Goal: Task Accomplishment & Management: Complete application form

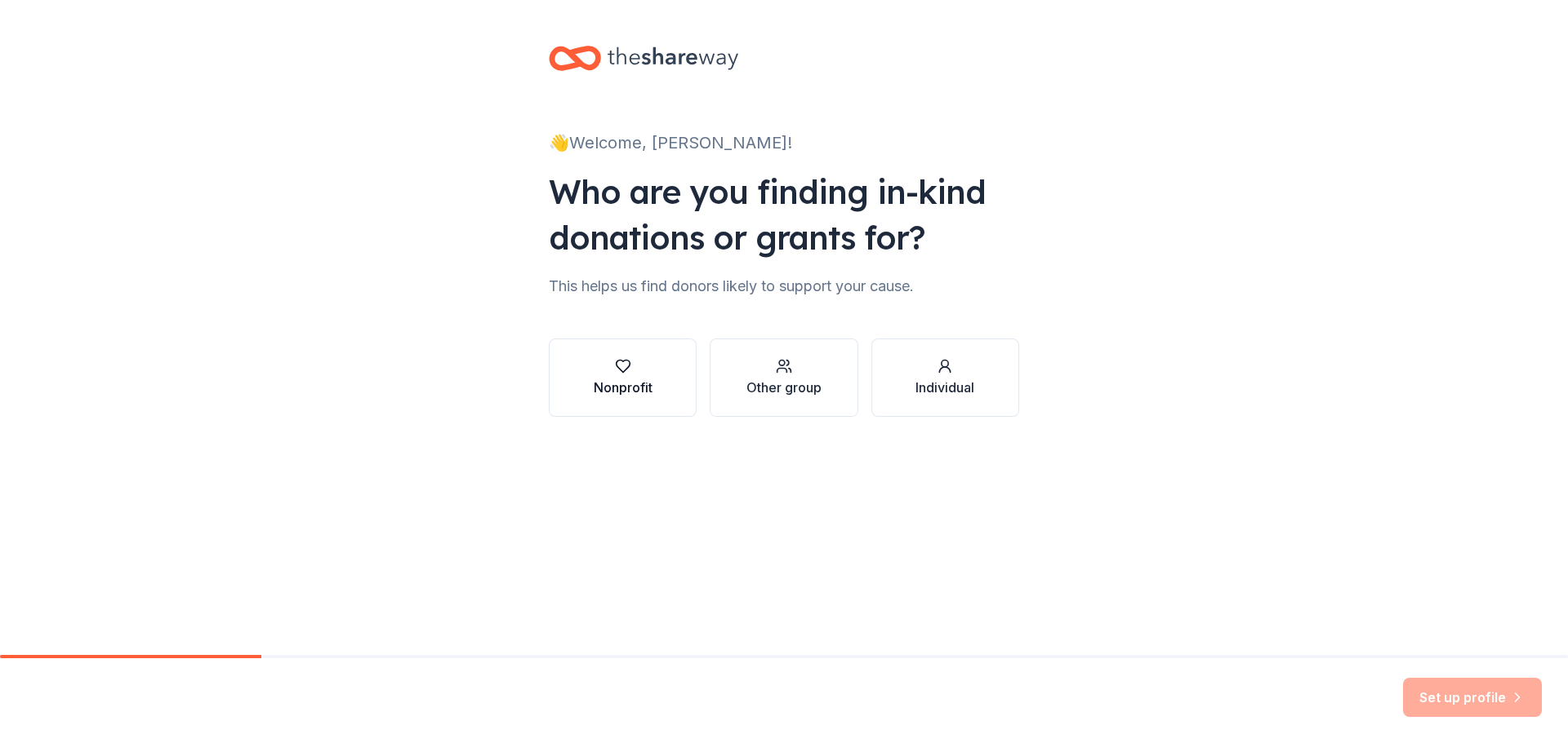
click at [642, 383] on div "Nonprofit" at bounding box center [622, 387] width 59 height 19
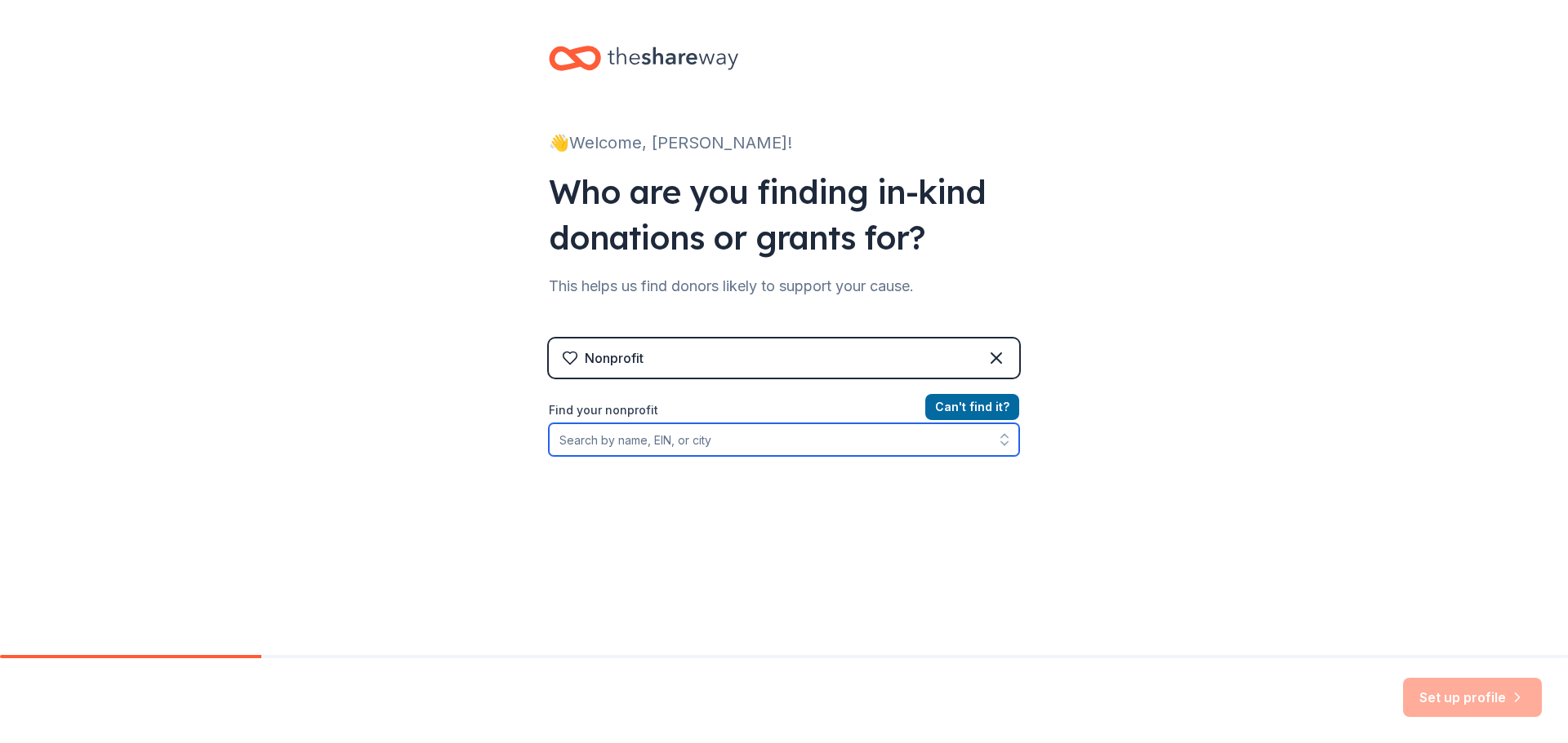
click at [805, 442] on input "Find your nonprofit" at bounding box center [784, 439] width 471 height 33
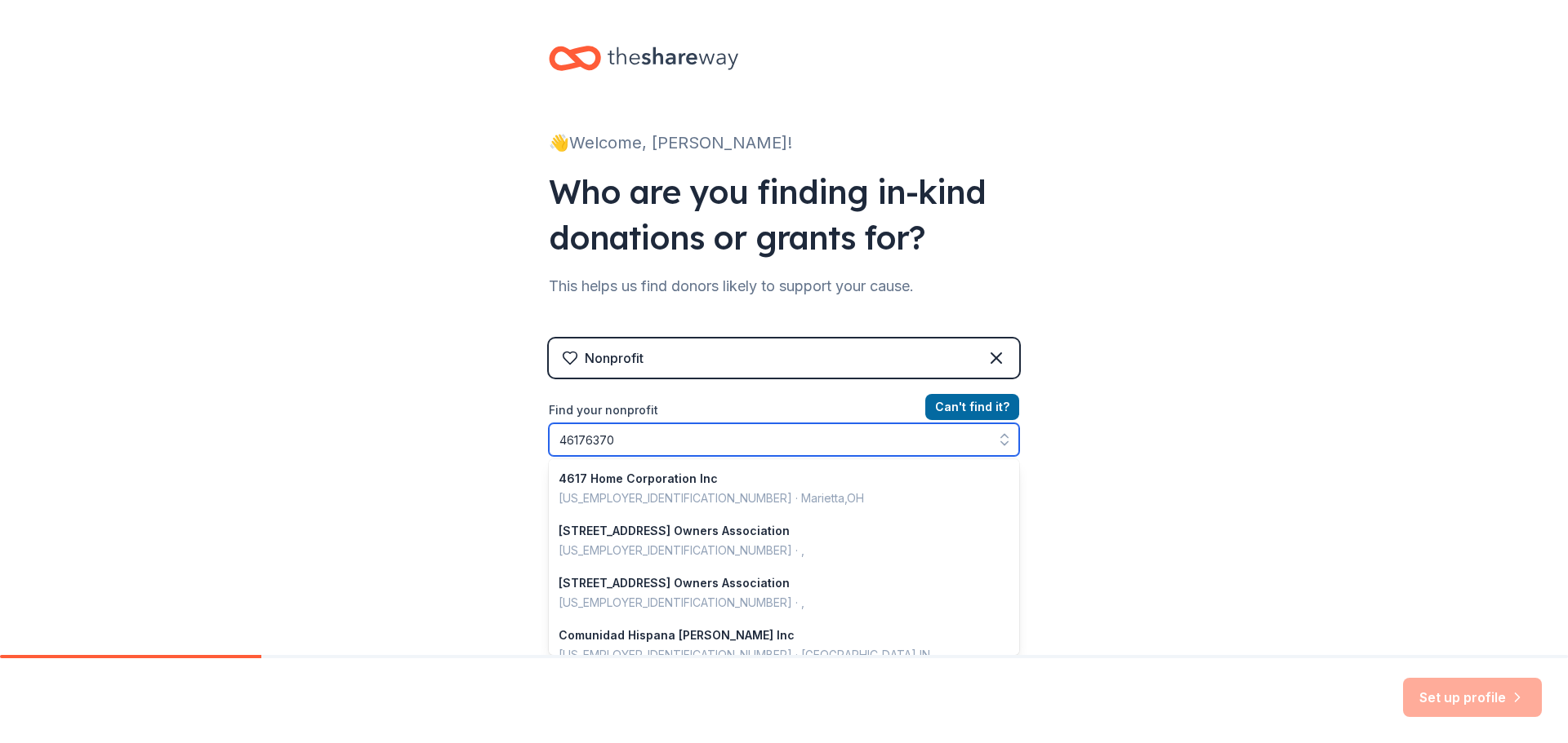
type input "461763706"
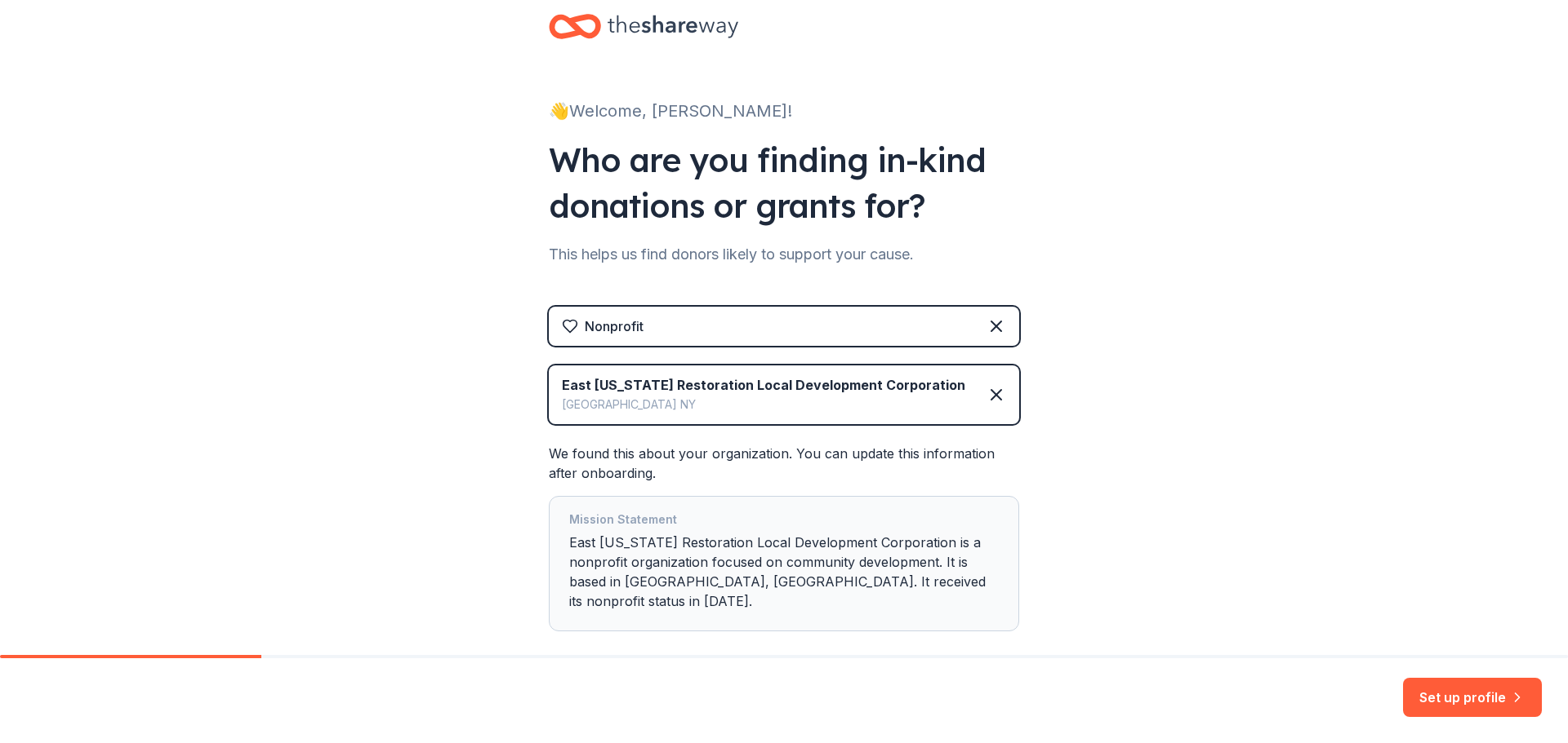
scroll to position [99, 0]
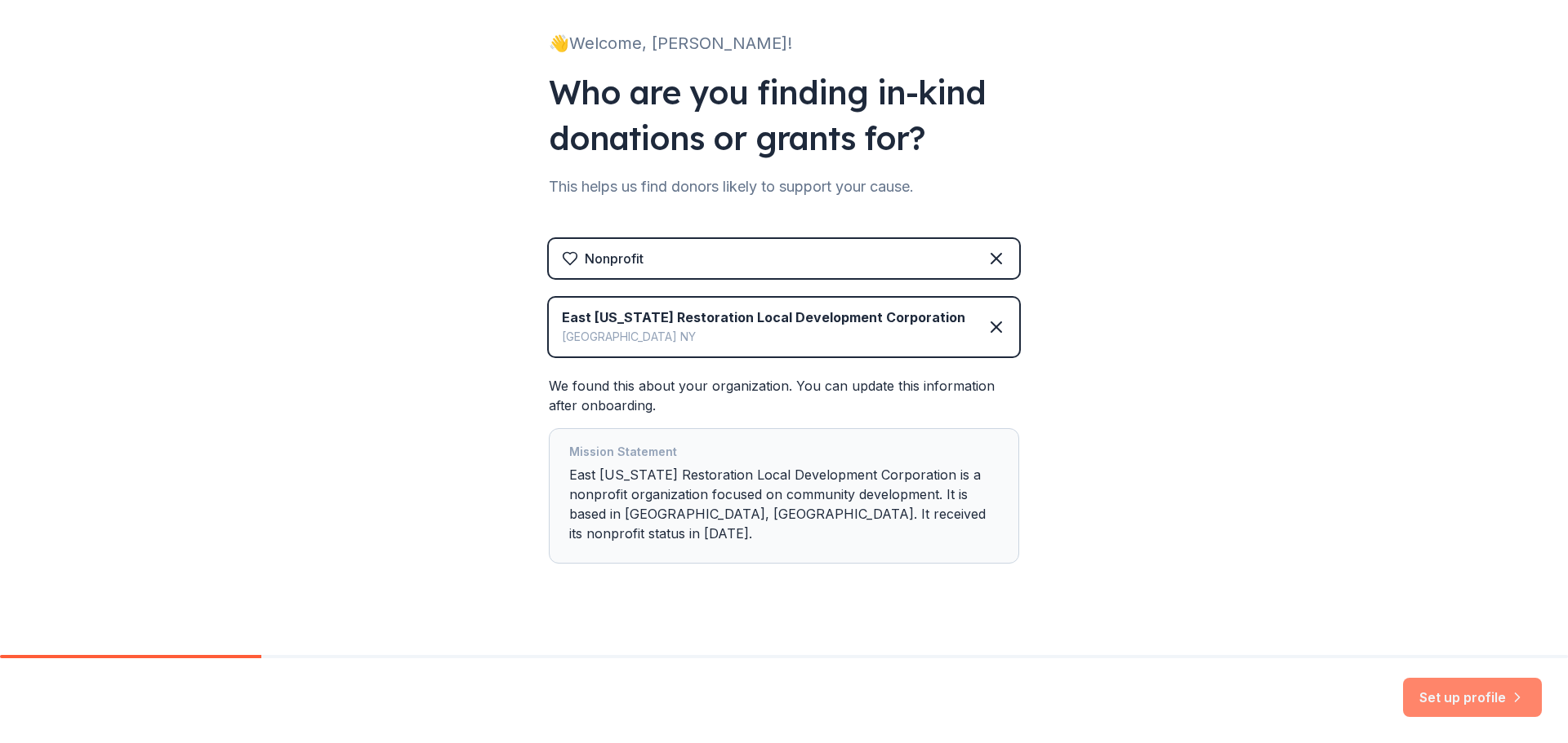
click at [1466, 698] on button "Set up profile" at bounding box center [1473, 698] width 139 height 40
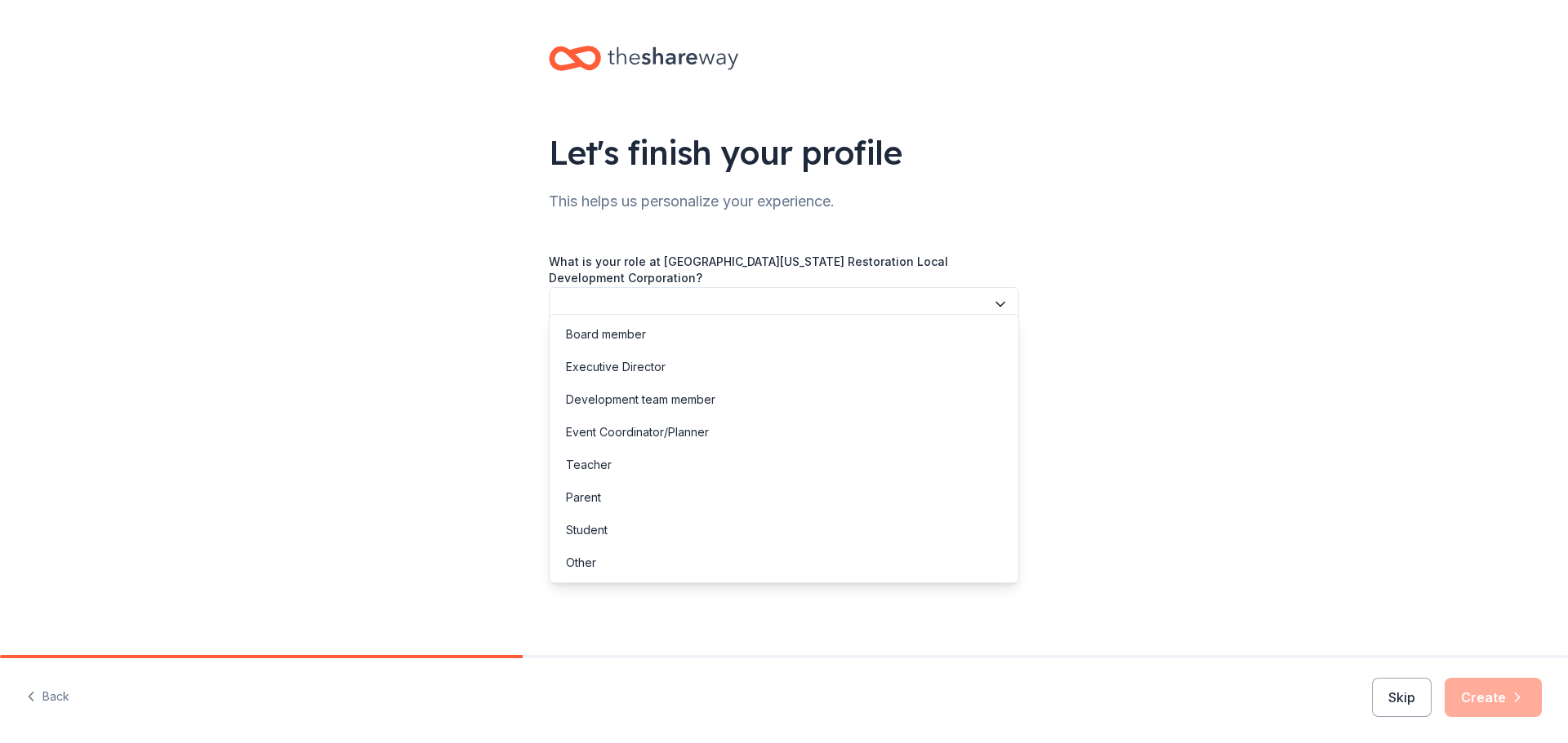
click at [918, 293] on button "button" at bounding box center [784, 305] width 471 height 35
click at [777, 364] on div "Executive Director" at bounding box center [783, 367] width 462 height 33
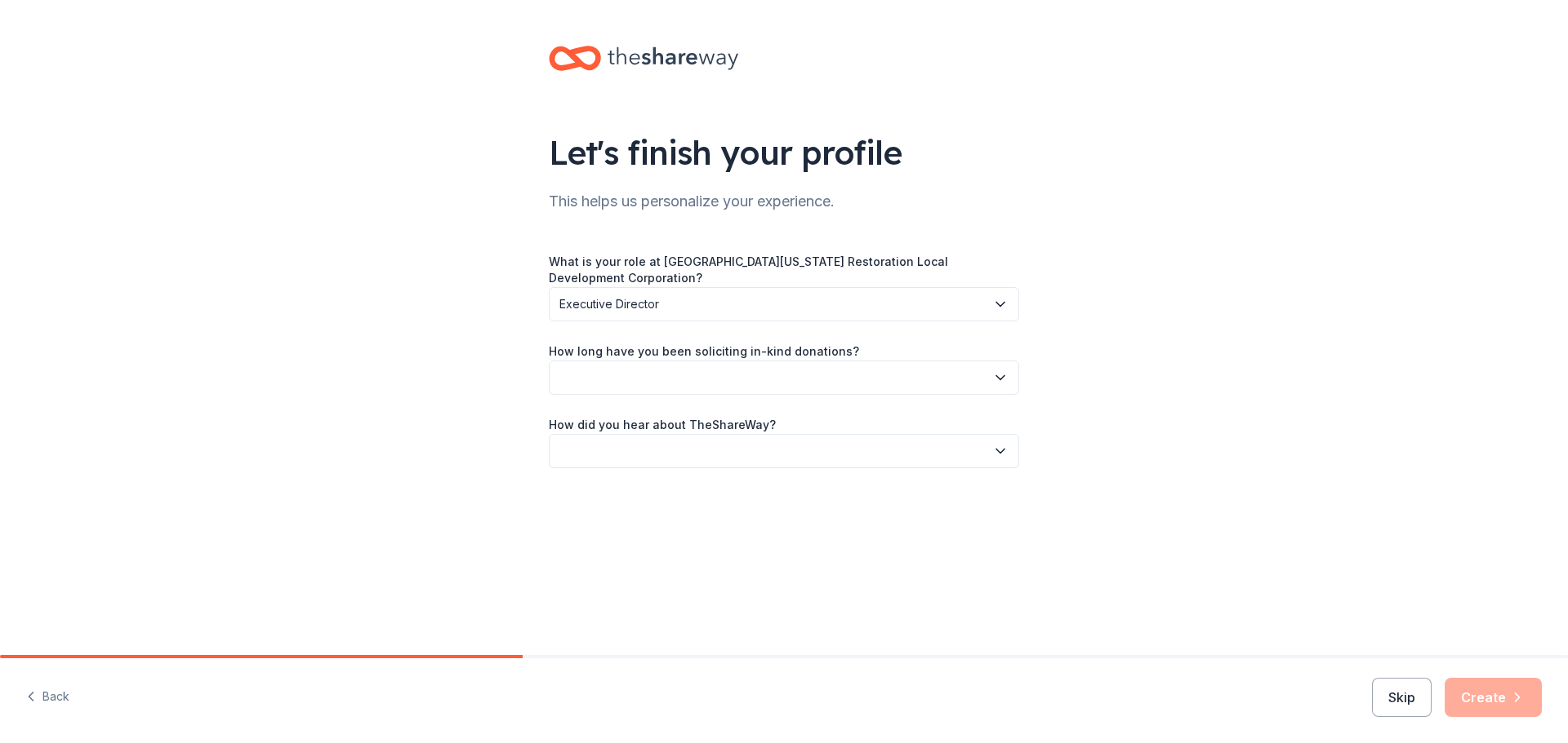
click at [777, 364] on button "button" at bounding box center [784, 378] width 471 height 35
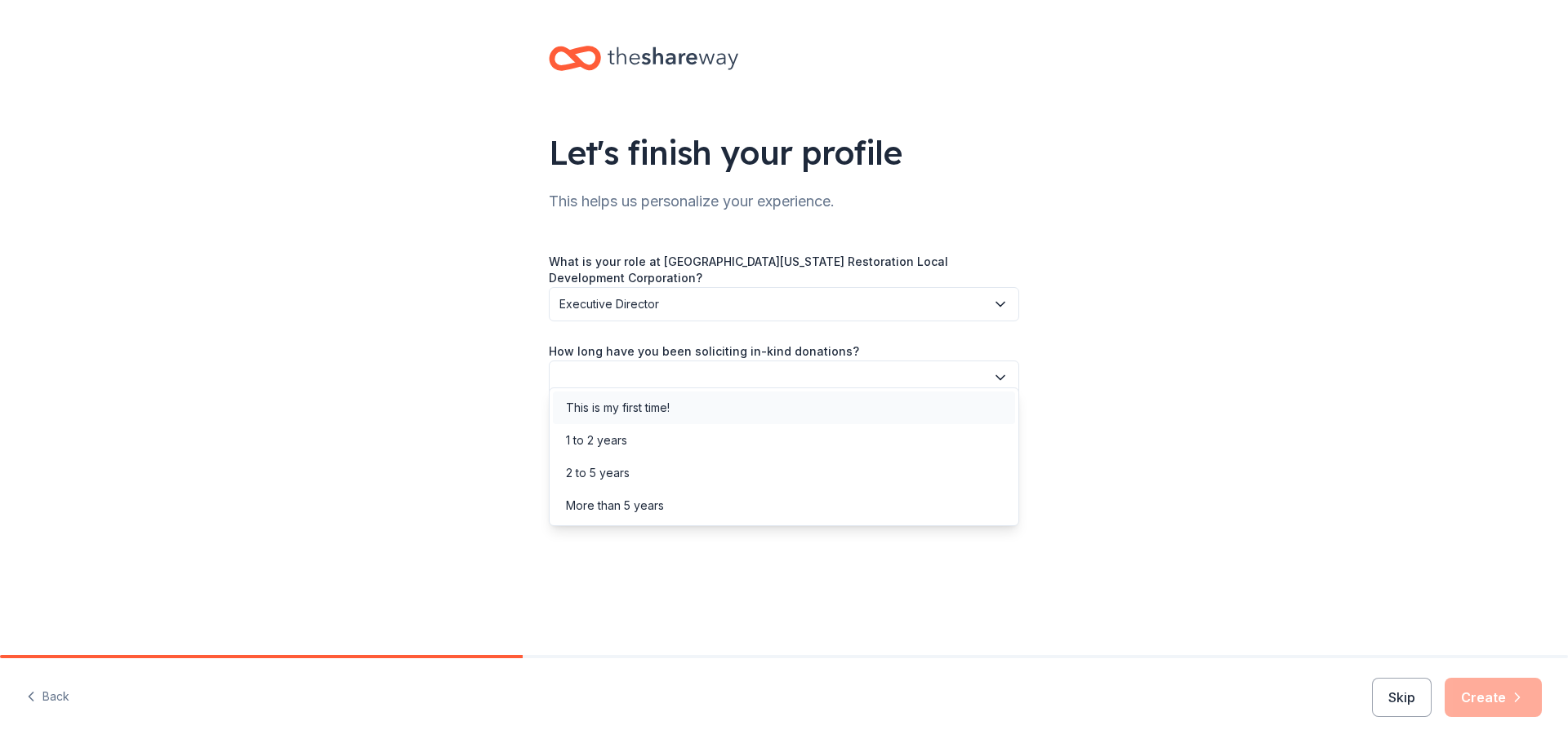
click at [763, 397] on div "This is my first time!" at bounding box center [783, 408] width 462 height 33
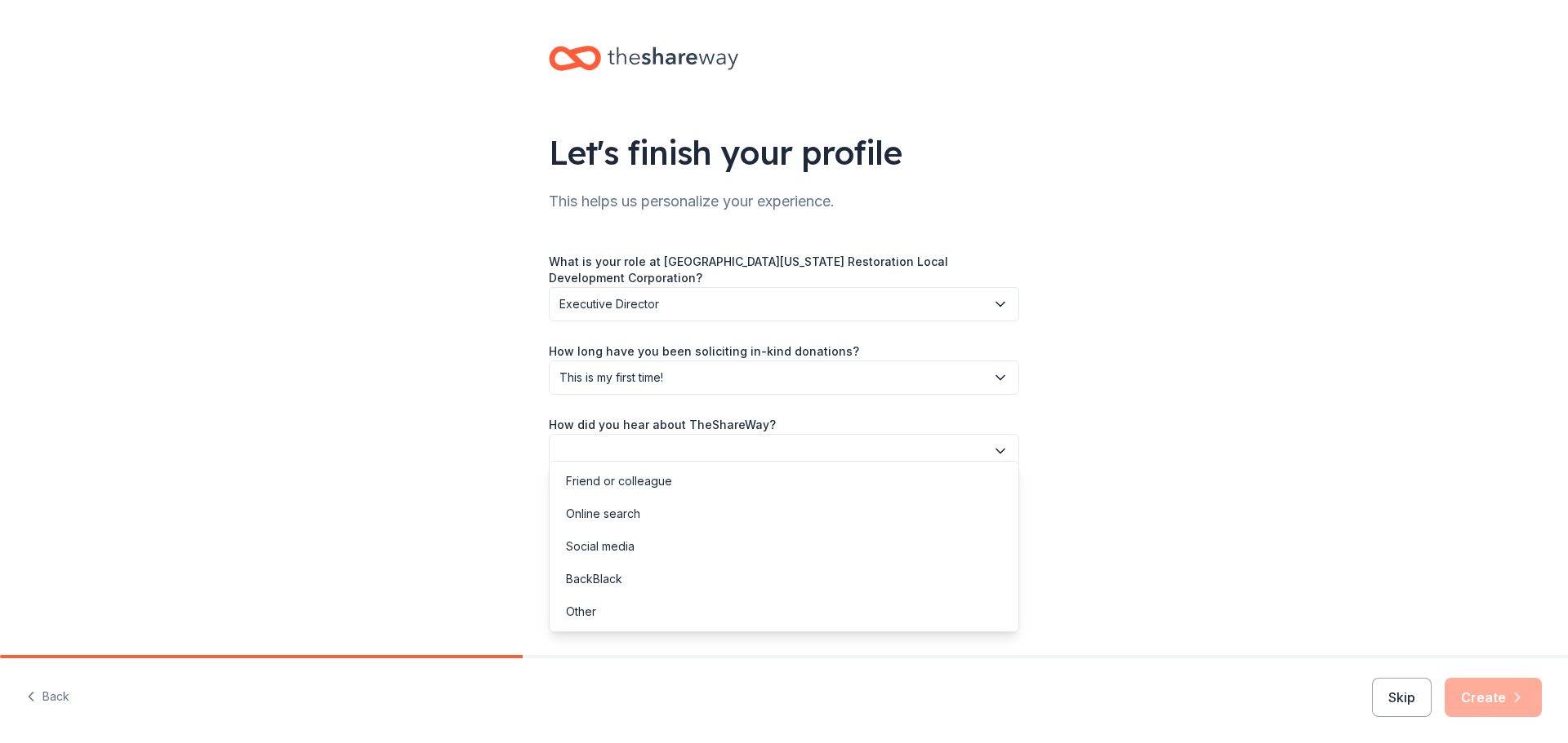
click at [774, 434] on button "button" at bounding box center [784, 451] width 471 height 35
click at [712, 511] on div "Online search" at bounding box center [783, 514] width 462 height 33
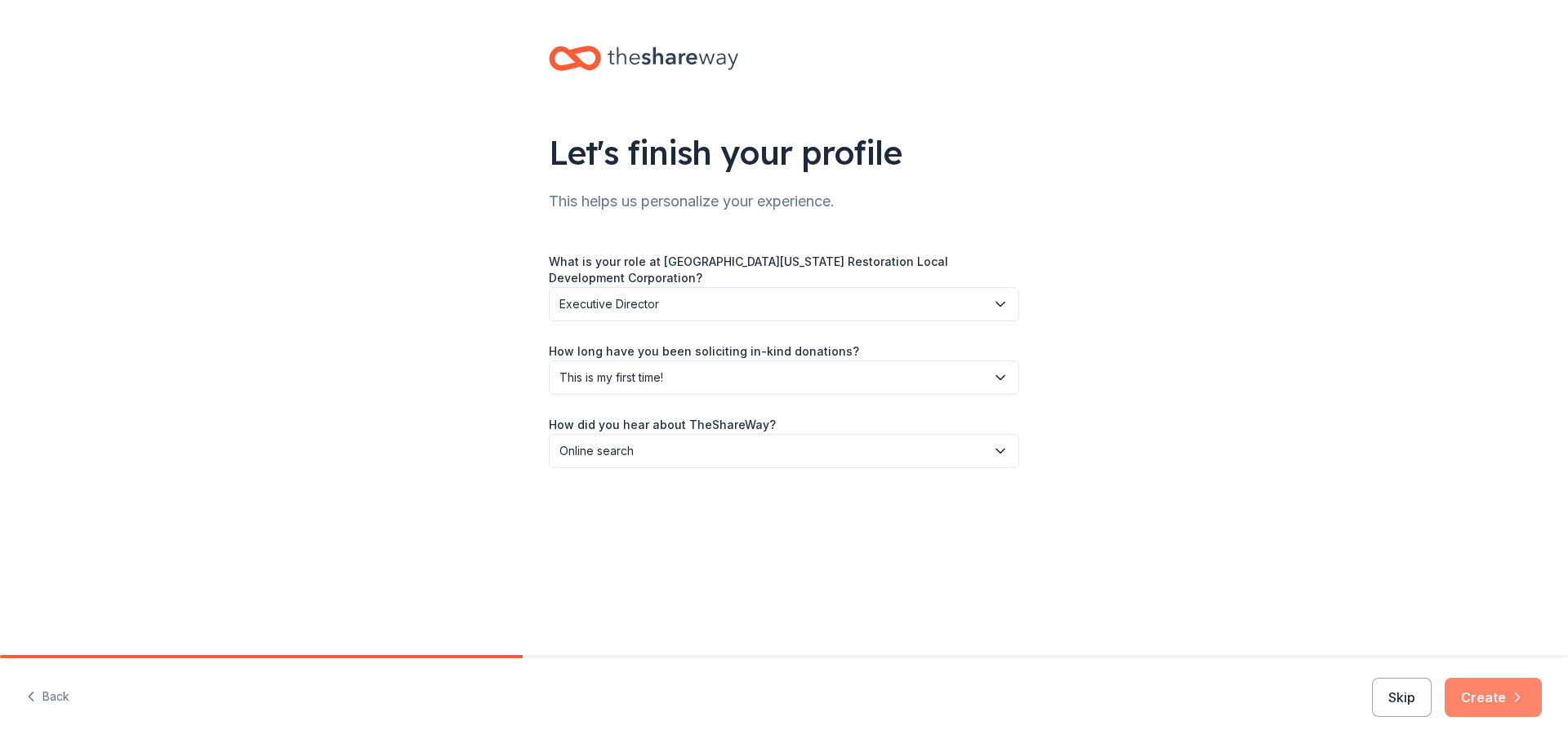
click at [1473, 693] on button "Create" at bounding box center [1493, 698] width 97 height 40
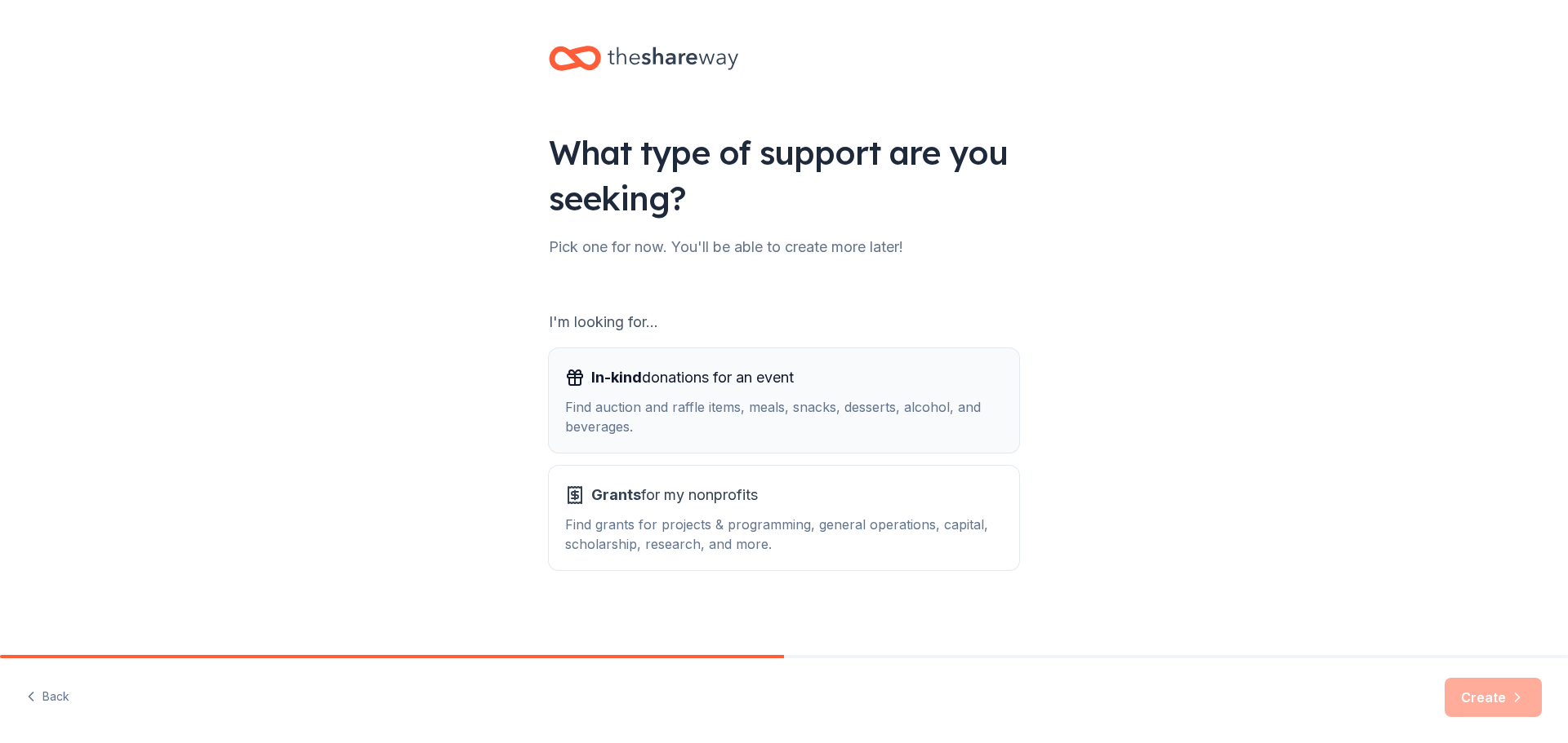
click at [626, 422] on div "Find auction and raffle items, meals, snacks, desserts, alcohol, and beverages." at bounding box center [784, 416] width 438 height 40
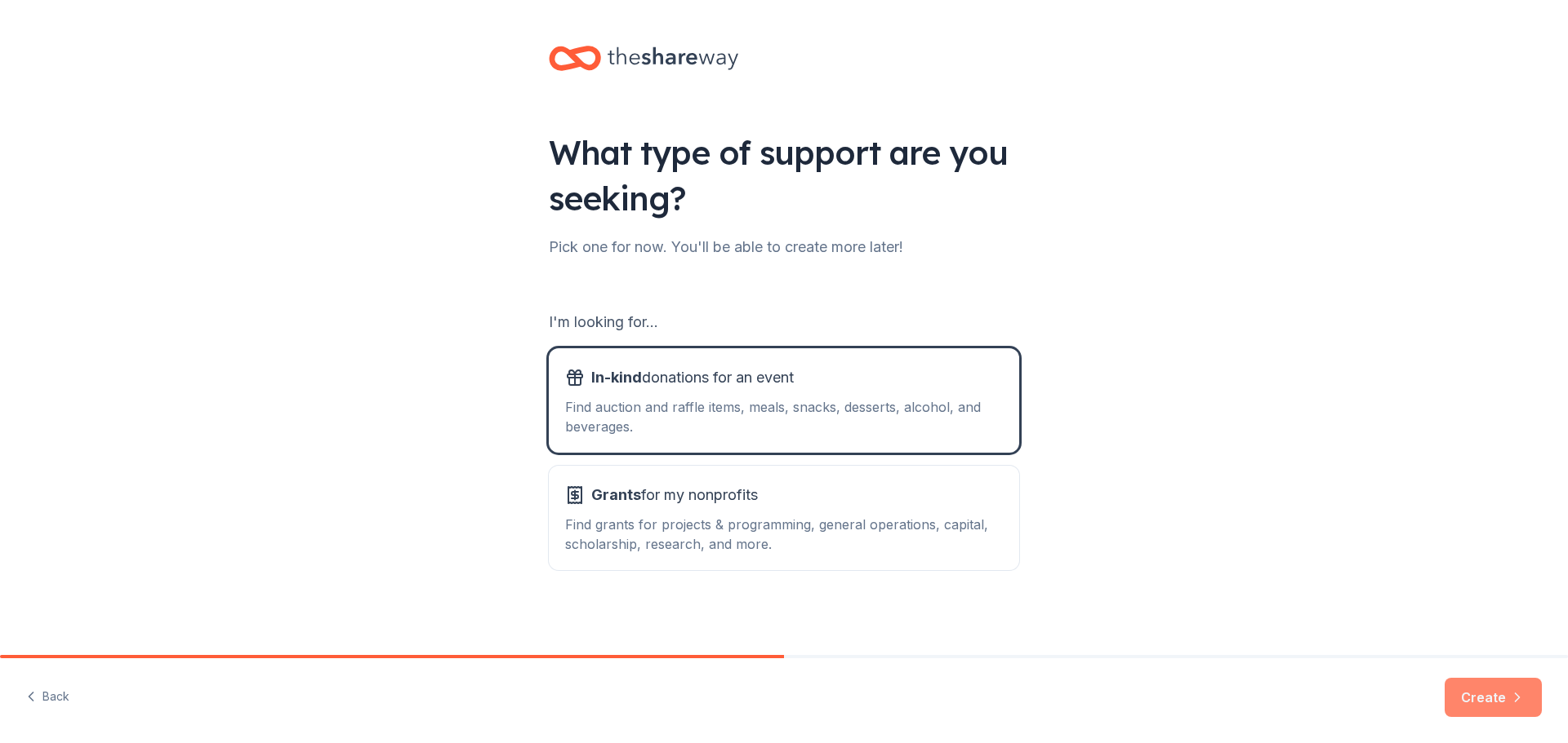
click at [1493, 687] on button "Create" at bounding box center [1493, 698] width 97 height 40
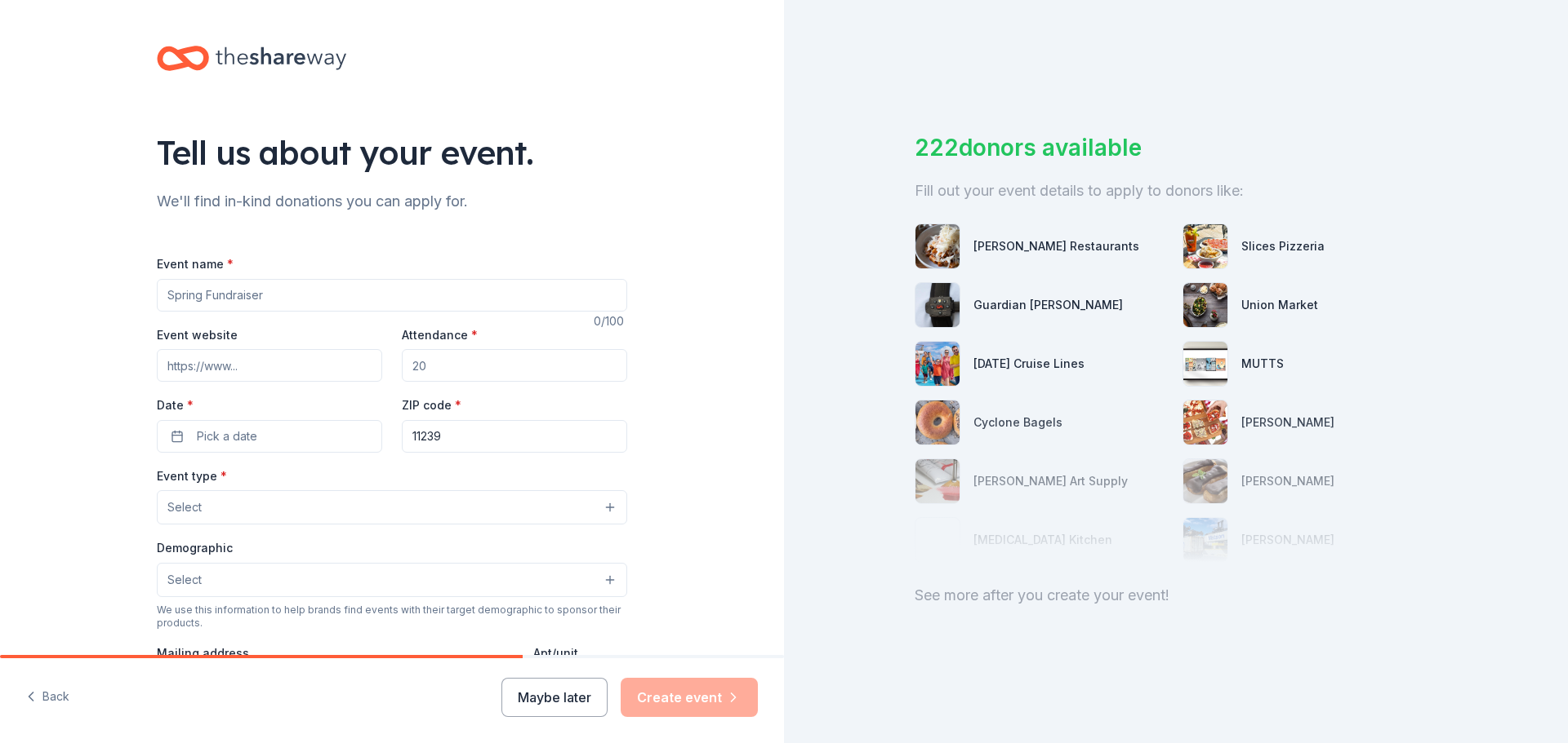
click at [551, 299] on input "Event name *" at bounding box center [392, 296] width 471 height 33
type input "ENY 5K"
click at [284, 374] on input "Event website" at bounding box center [270, 365] width 226 height 33
type input "[DOMAIN_NAME]"
click at [428, 370] on input "Attendance *" at bounding box center [515, 365] width 226 height 33
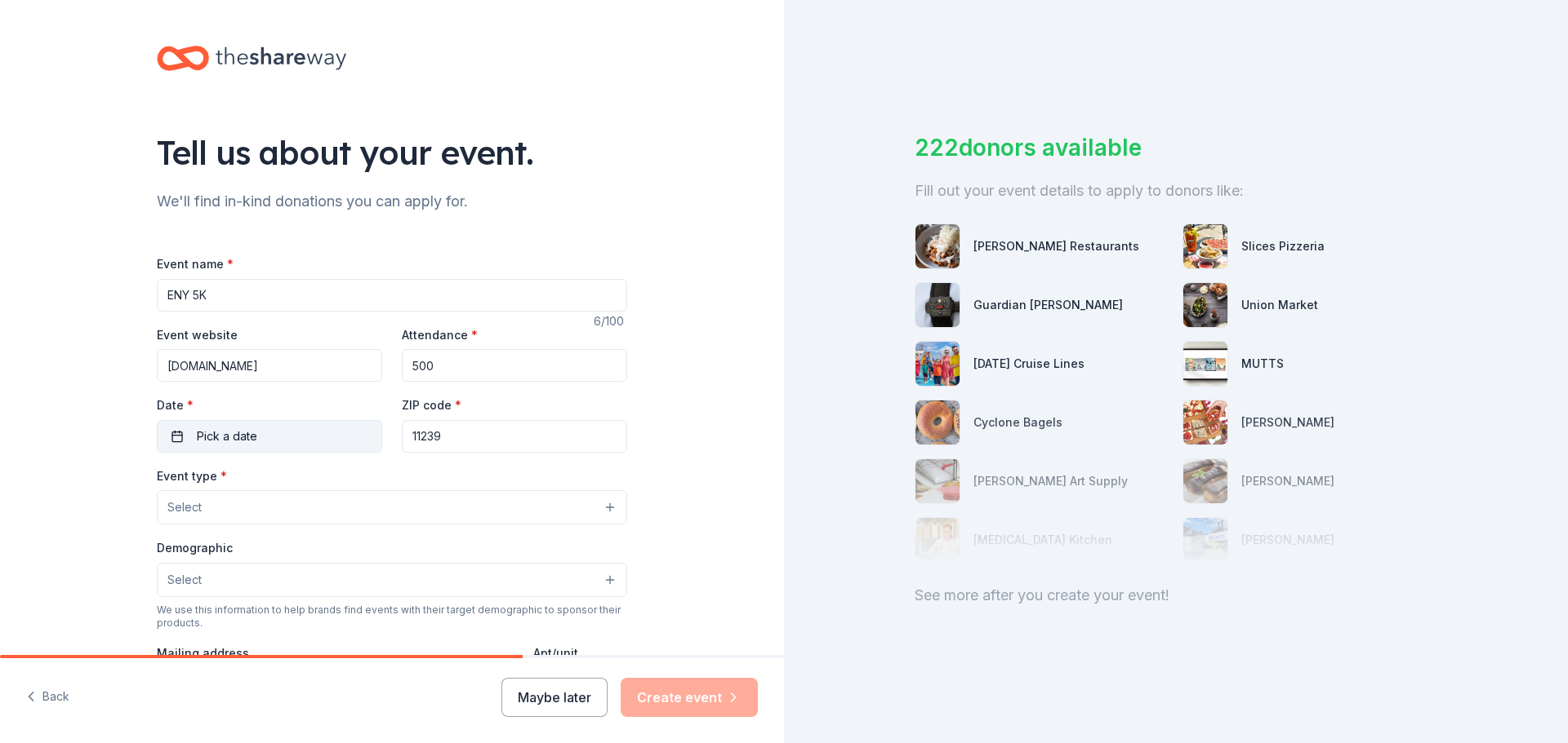
type input "500"
click at [332, 425] on button "Pick a date" at bounding box center [270, 437] width 226 height 33
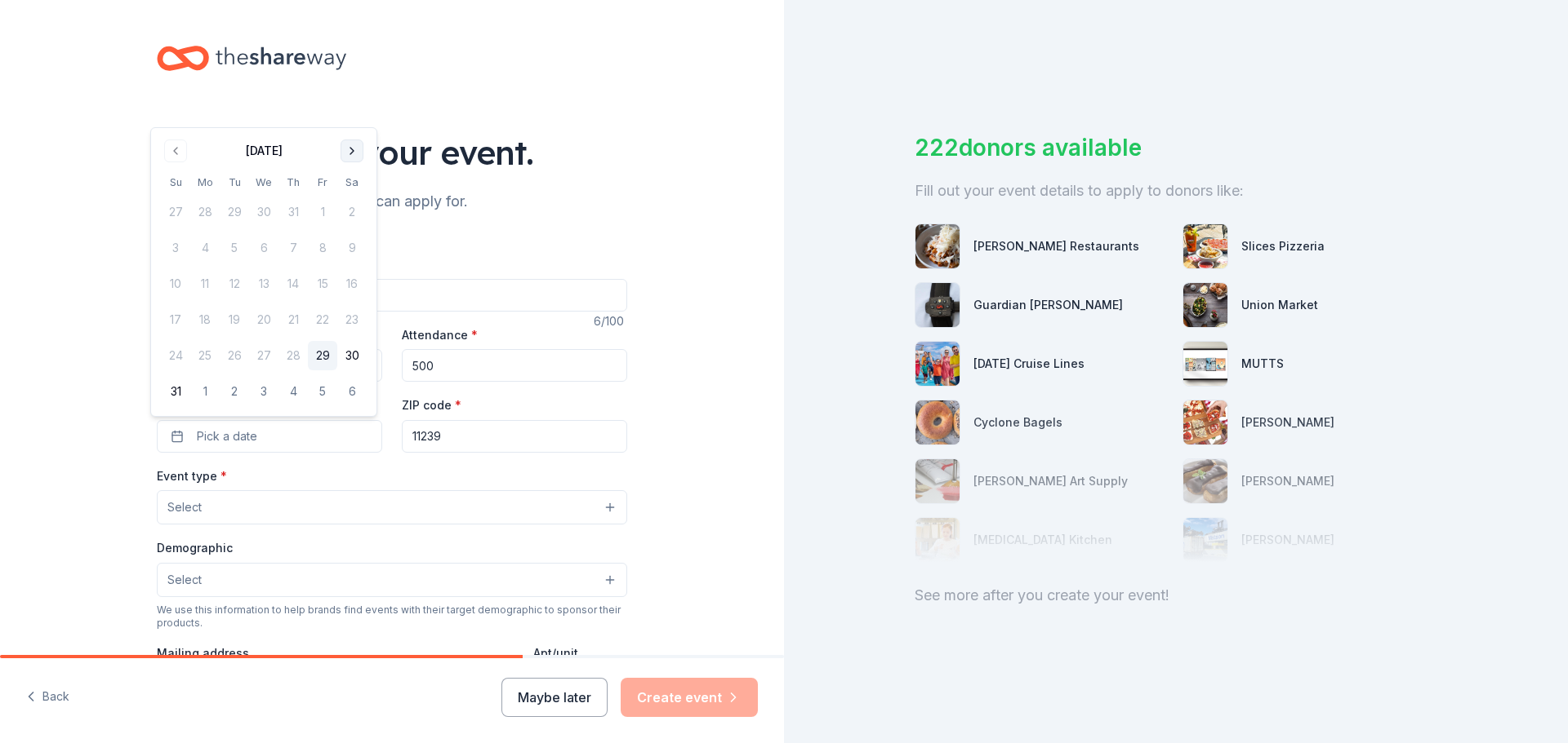
click at [352, 155] on button "Go to next month" at bounding box center [352, 151] width 23 height 23
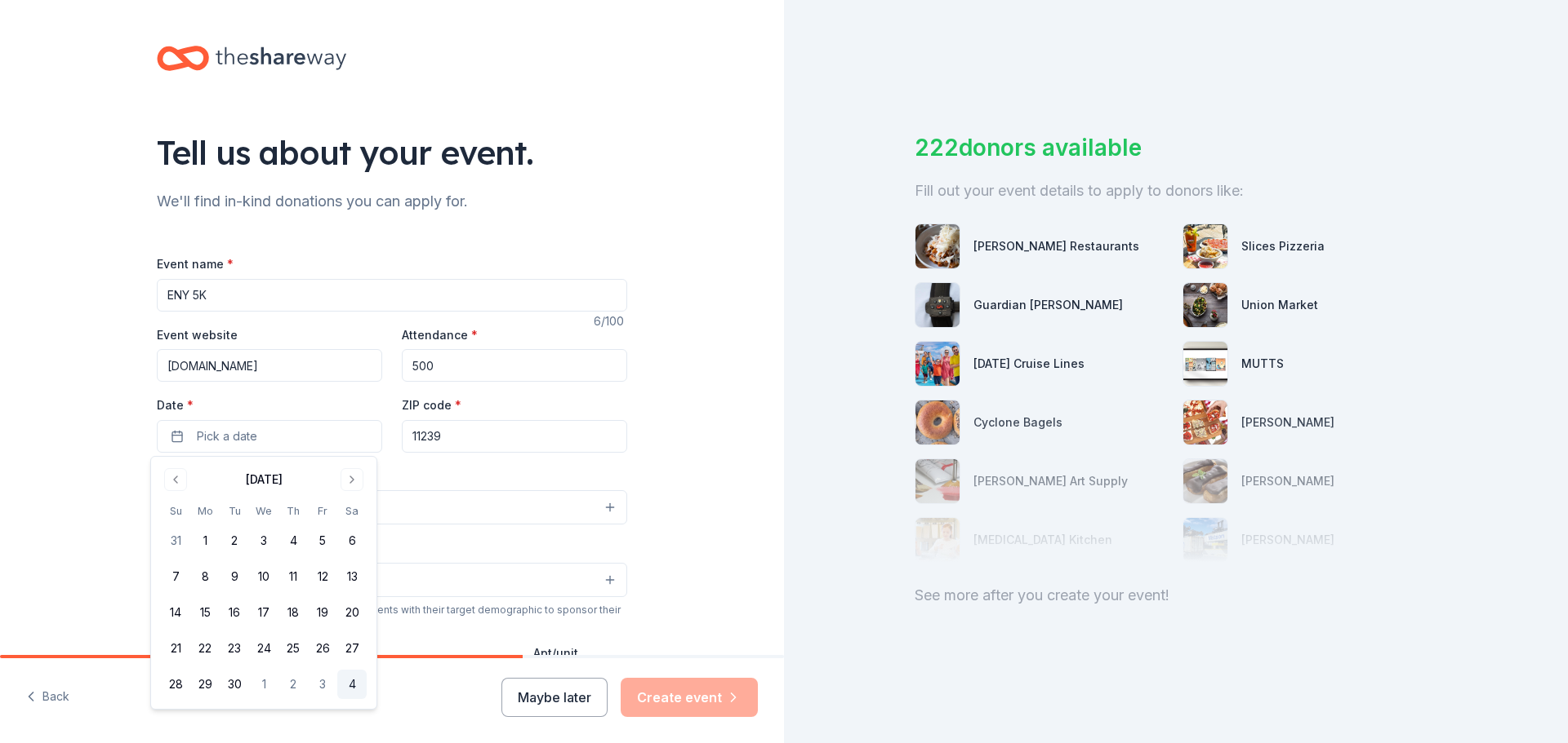
click at [349, 691] on button "4" at bounding box center [352, 684] width 29 height 29
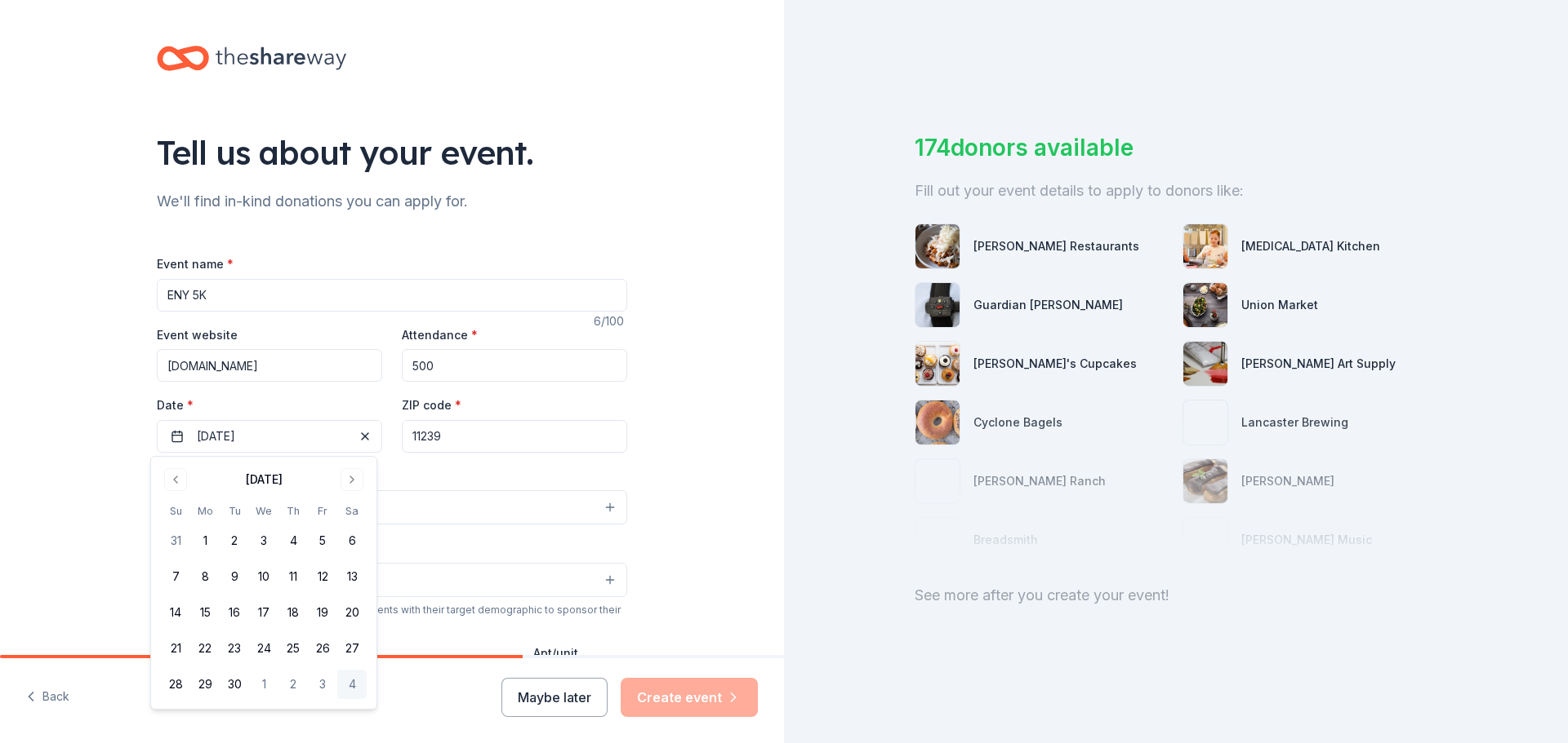
click at [458, 516] on button "Select" at bounding box center [392, 508] width 471 height 35
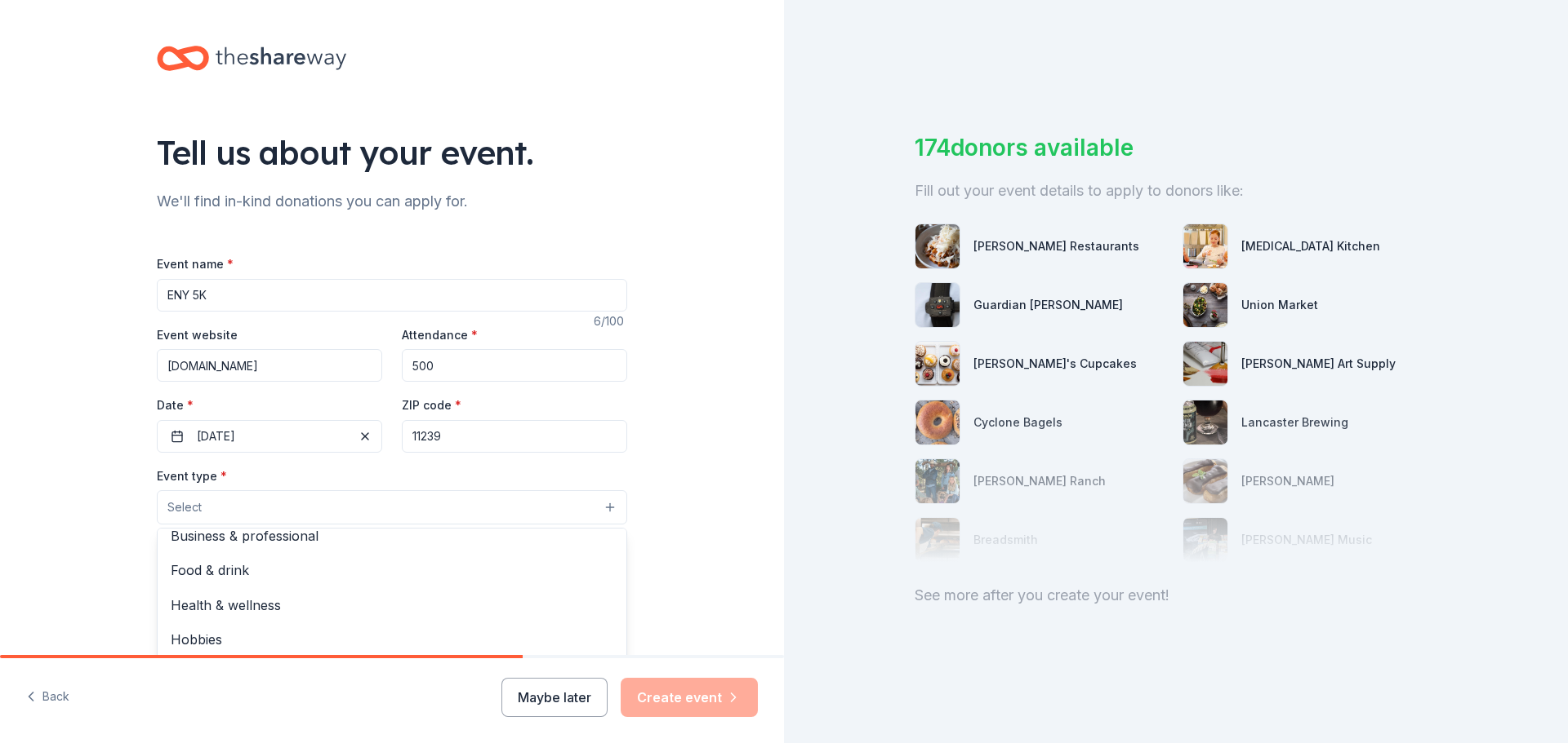
scroll to position [55, 0]
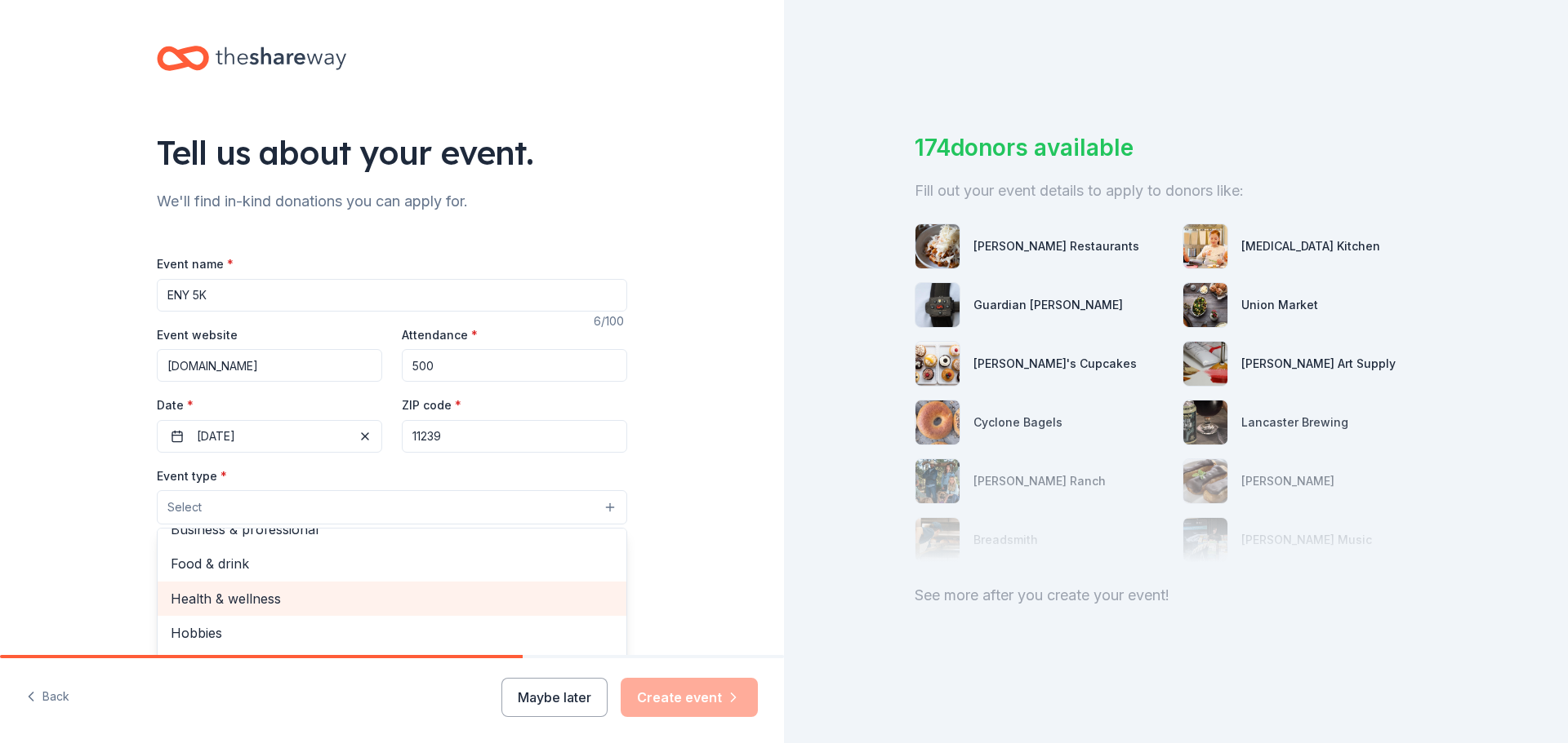
click at [296, 593] on span "Health & wellness" at bounding box center [392, 598] width 443 height 21
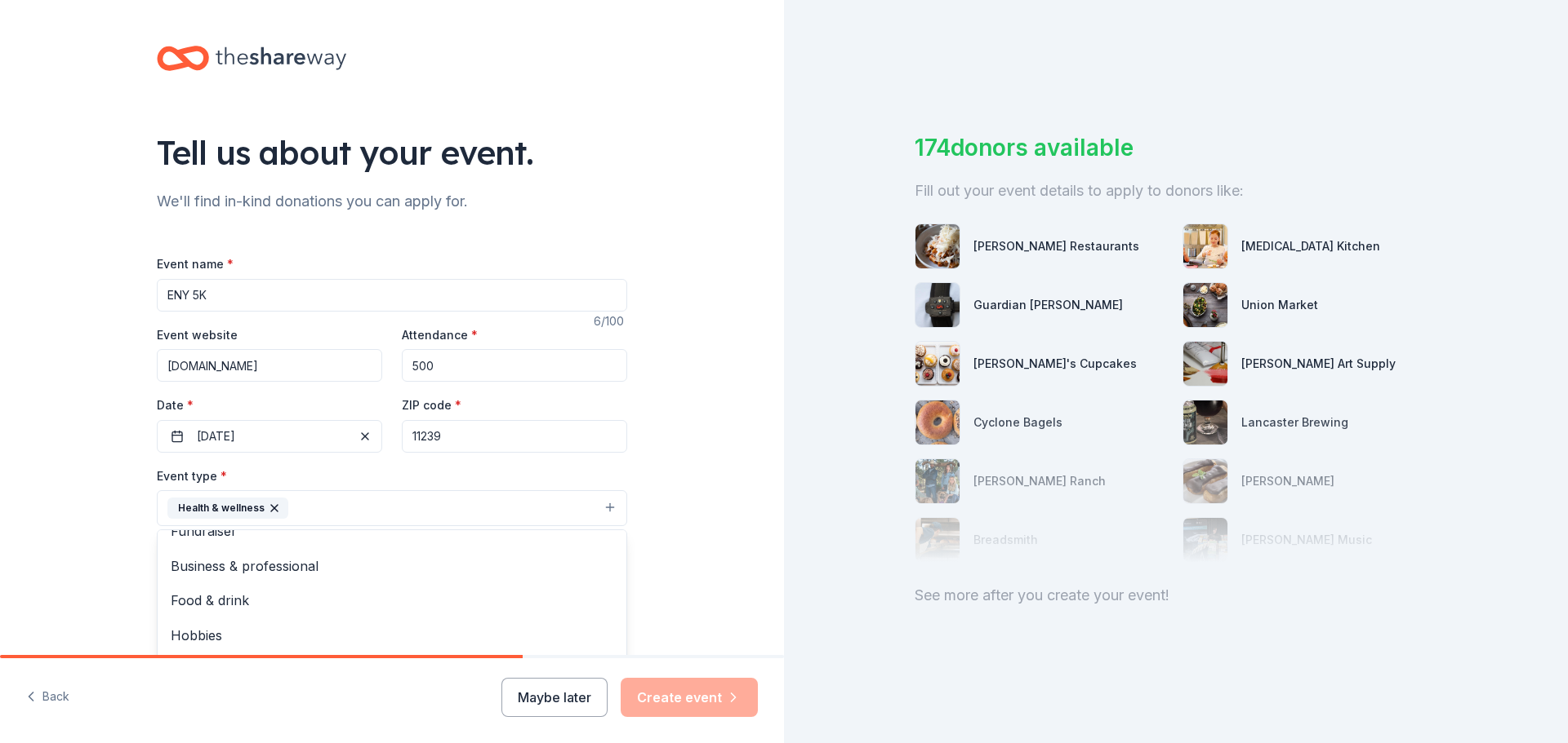
click at [682, 536] on div "Tell us about your event. We'll find in-kind donations you can apply for. Event…" at bounding box center [392, 544] width 784 height 1088
click at [598, 588] on button "Select" at bounding box center [392, 582] width 471 height 35
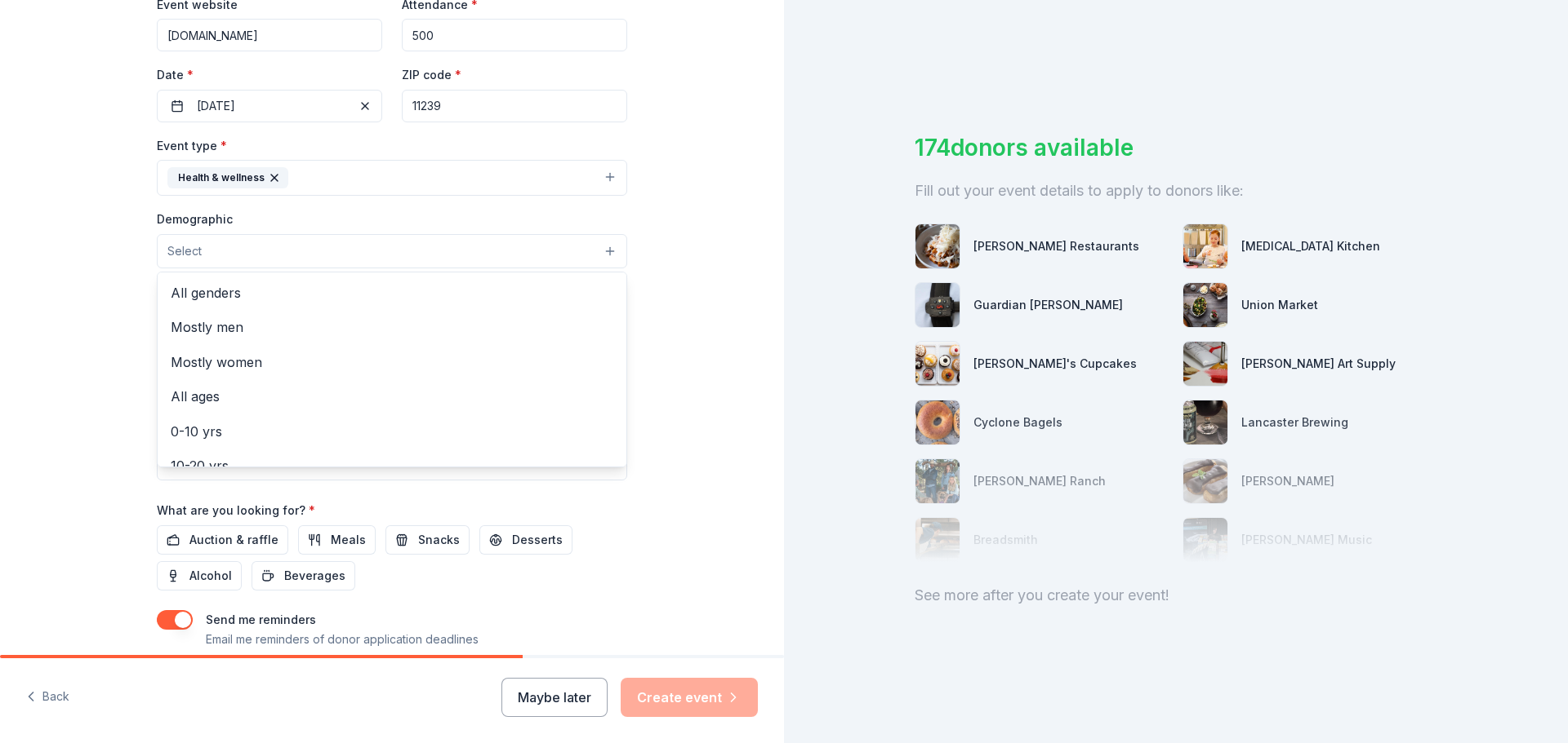
scroll to position [336, 0]
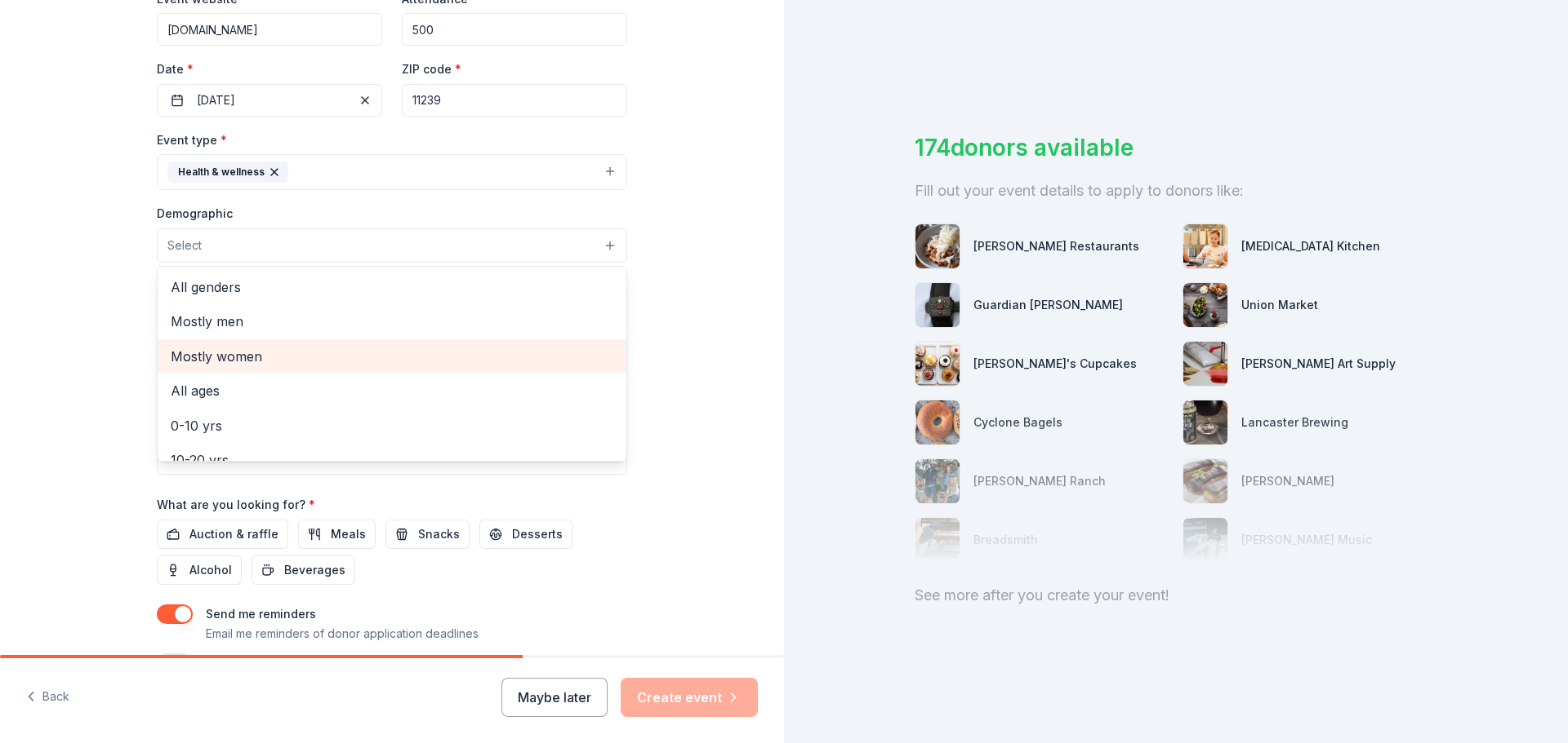
click at [252, 351] on span "Mostly women" at bounding box center [392, 357] width 443 height 21
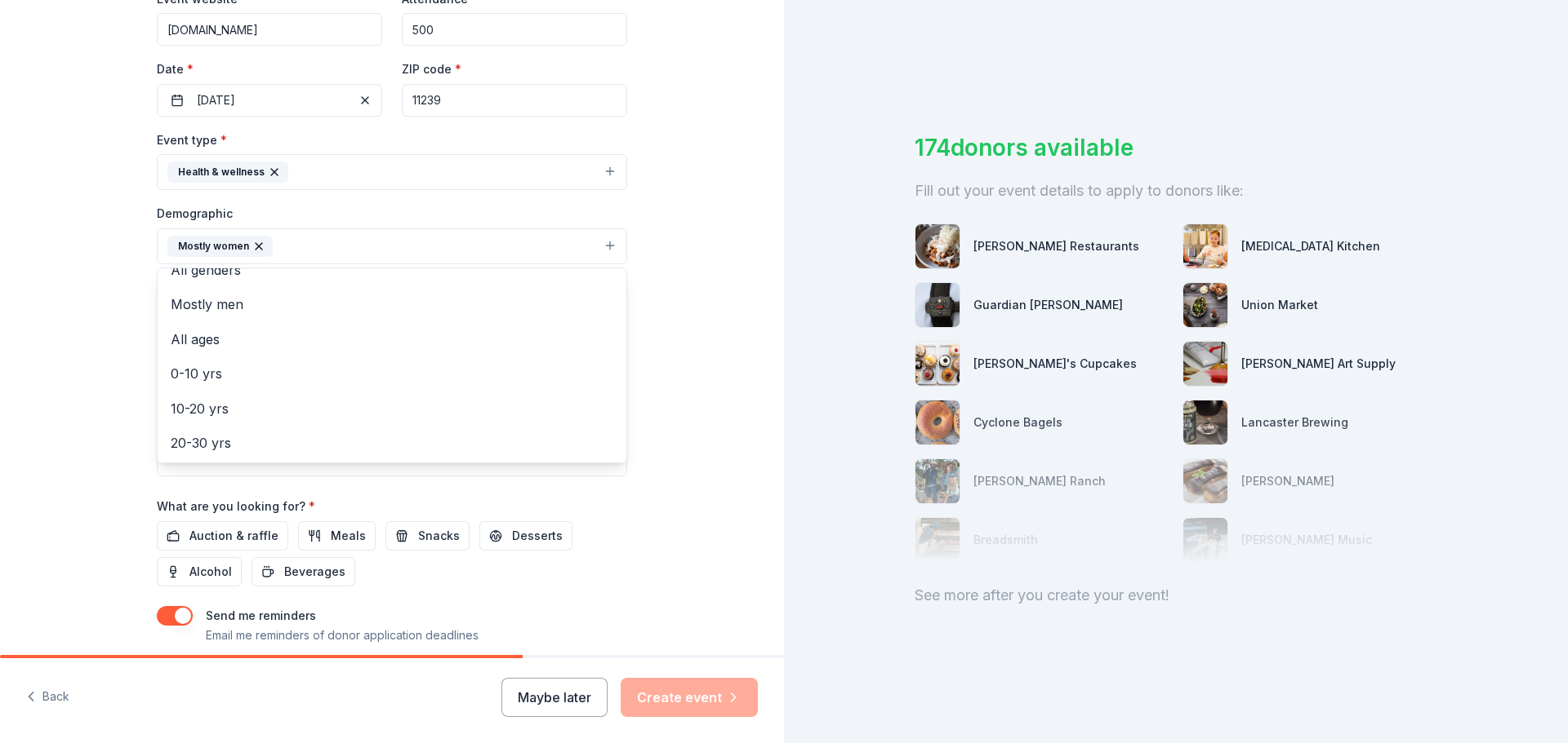
scroll to position [0, 0]
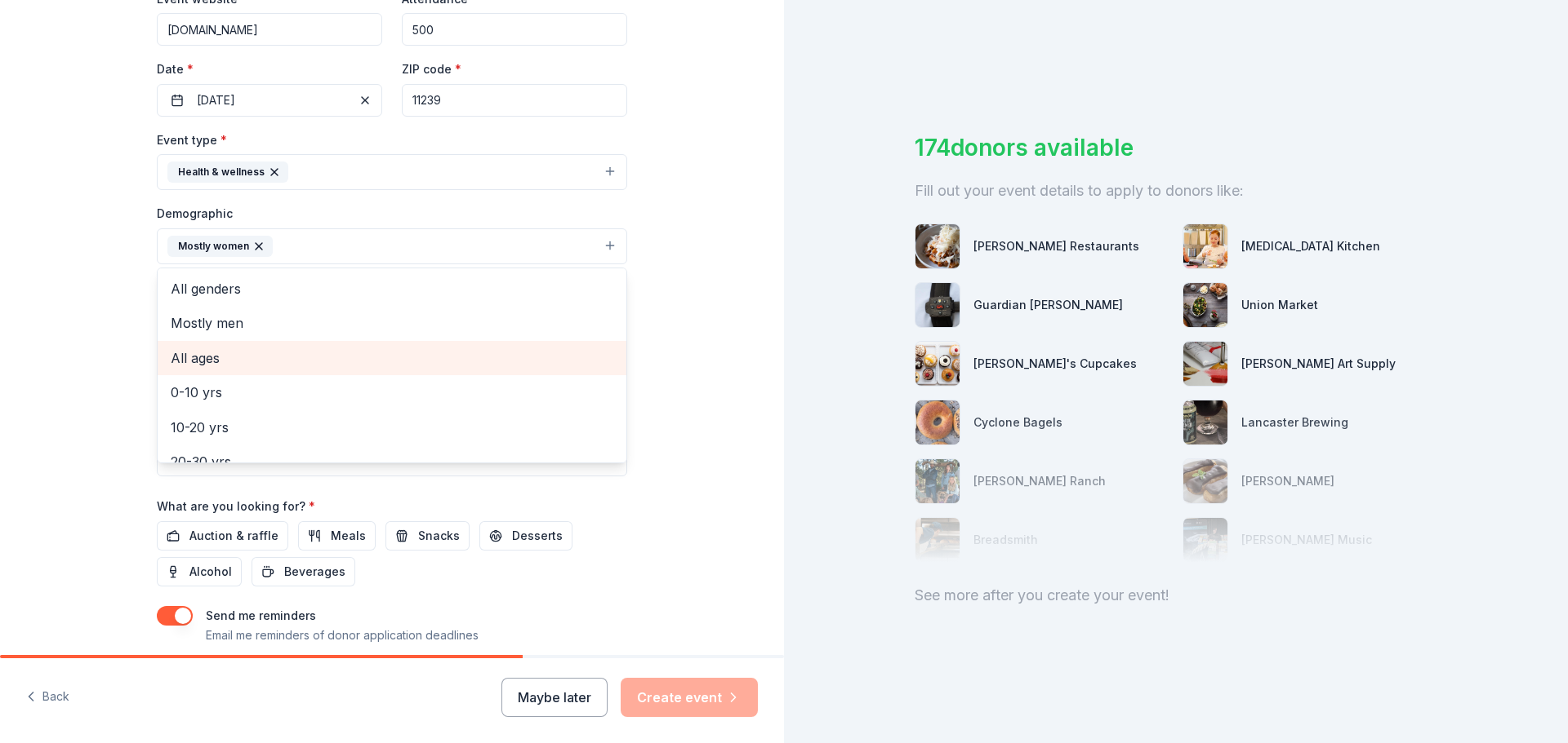
click at [238, 352] on span "All ages" at bounding box center [392, 358] width 443 height 21
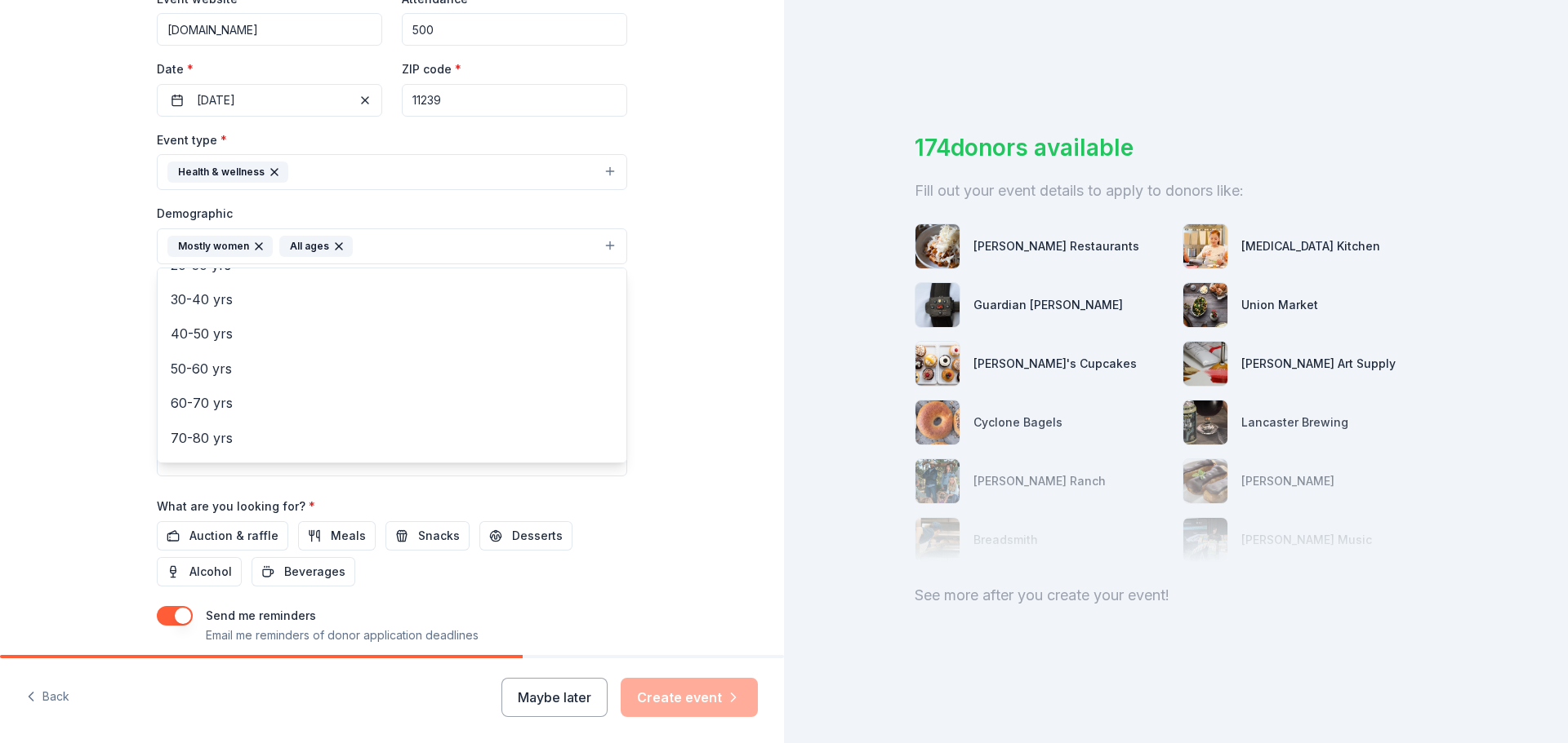
scroll to position [193, 0]
click at [662, 464] on div "Tell us about your event. We'll find in-kind donations you can apply for. Event…" at bounding box center [392, 208] width 784 height 1089
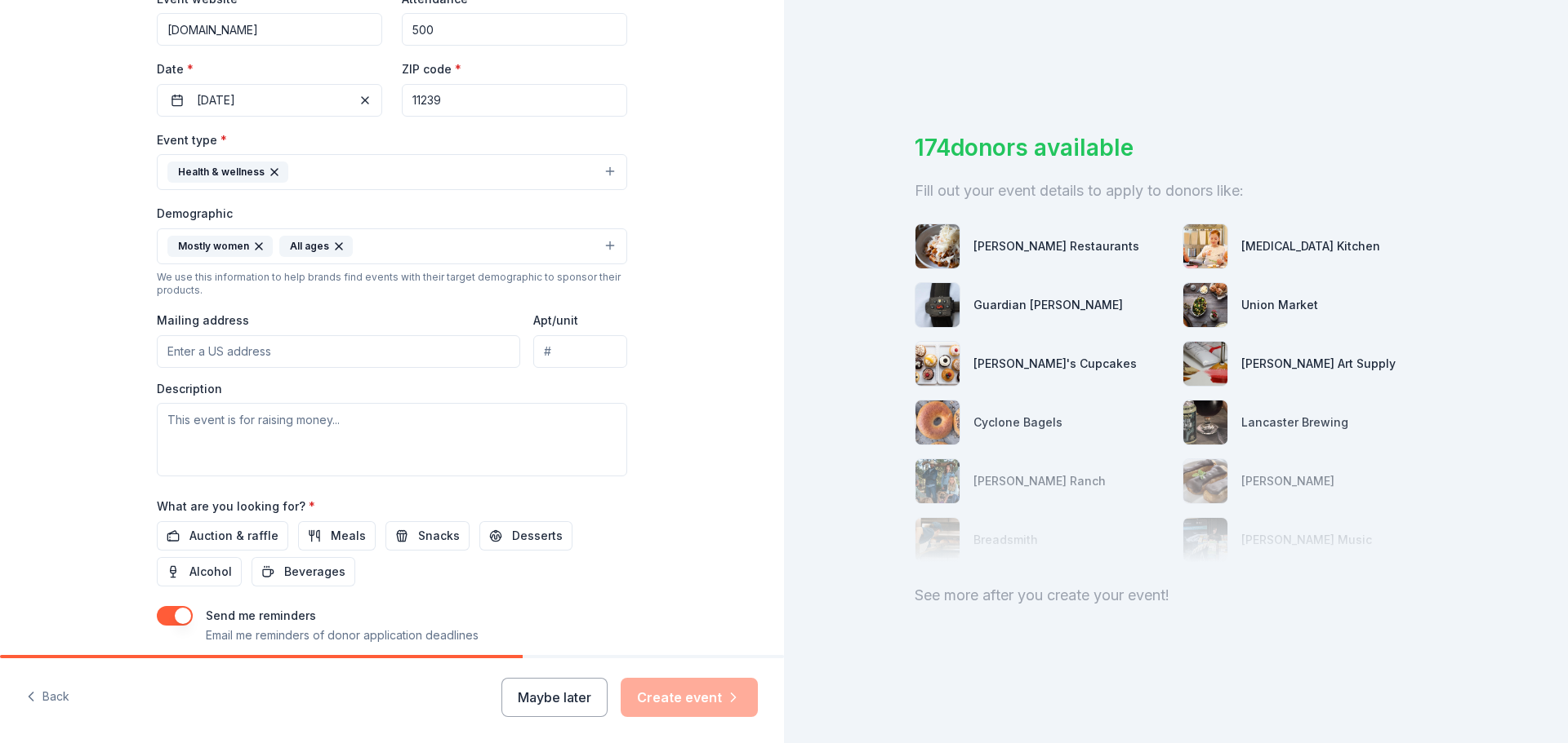
click at [379, 347] on input "Mailing address" at bounding box center [338, 352] width 364 height 33
type input "1159 [PERSON_NAME][GEOGRAPHIC_DATA]"
type input "Brooklyn ny 11239"
click at [337, 437] on textarea at bounding box center [392, 439] width 471 height 73
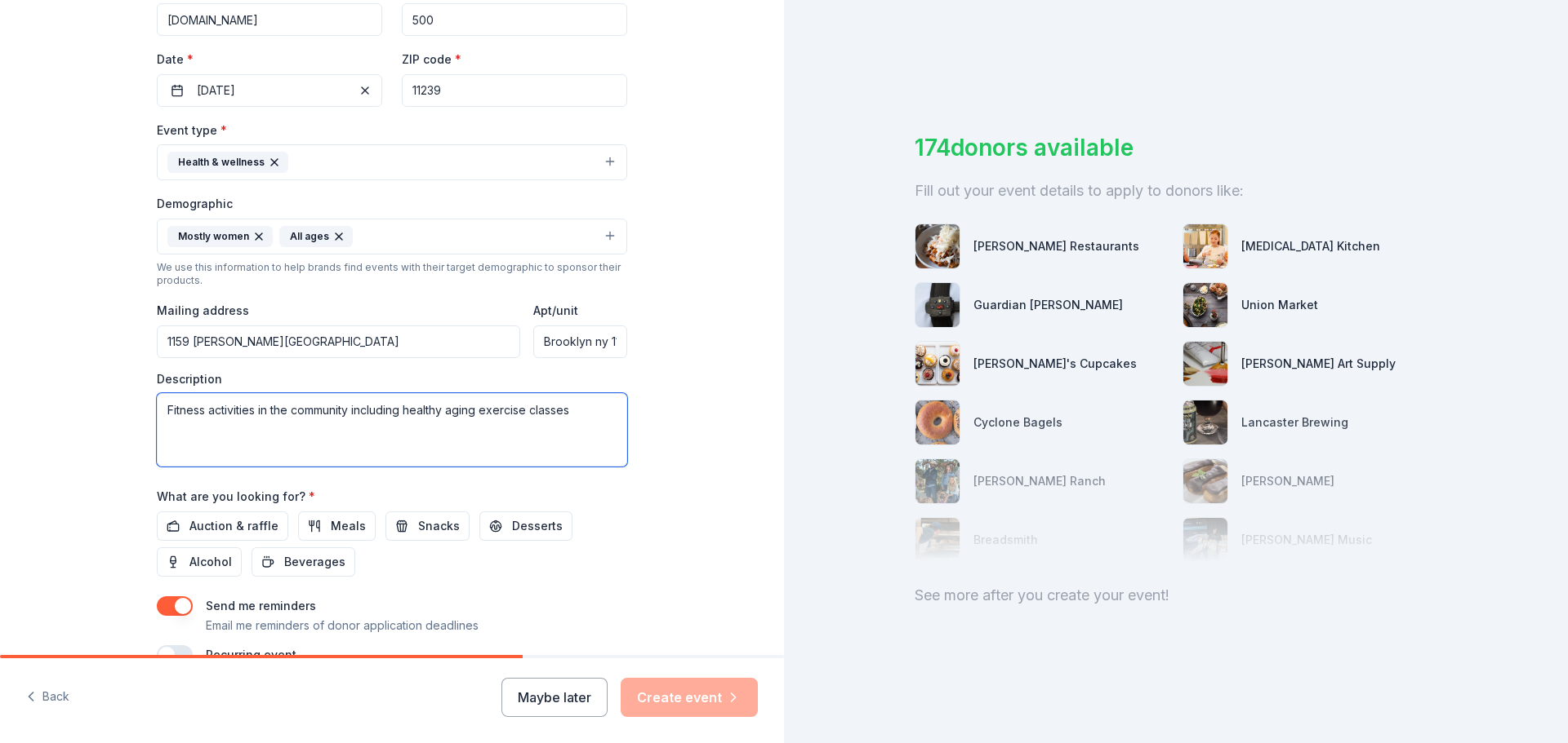
scroll to position [434, 0]
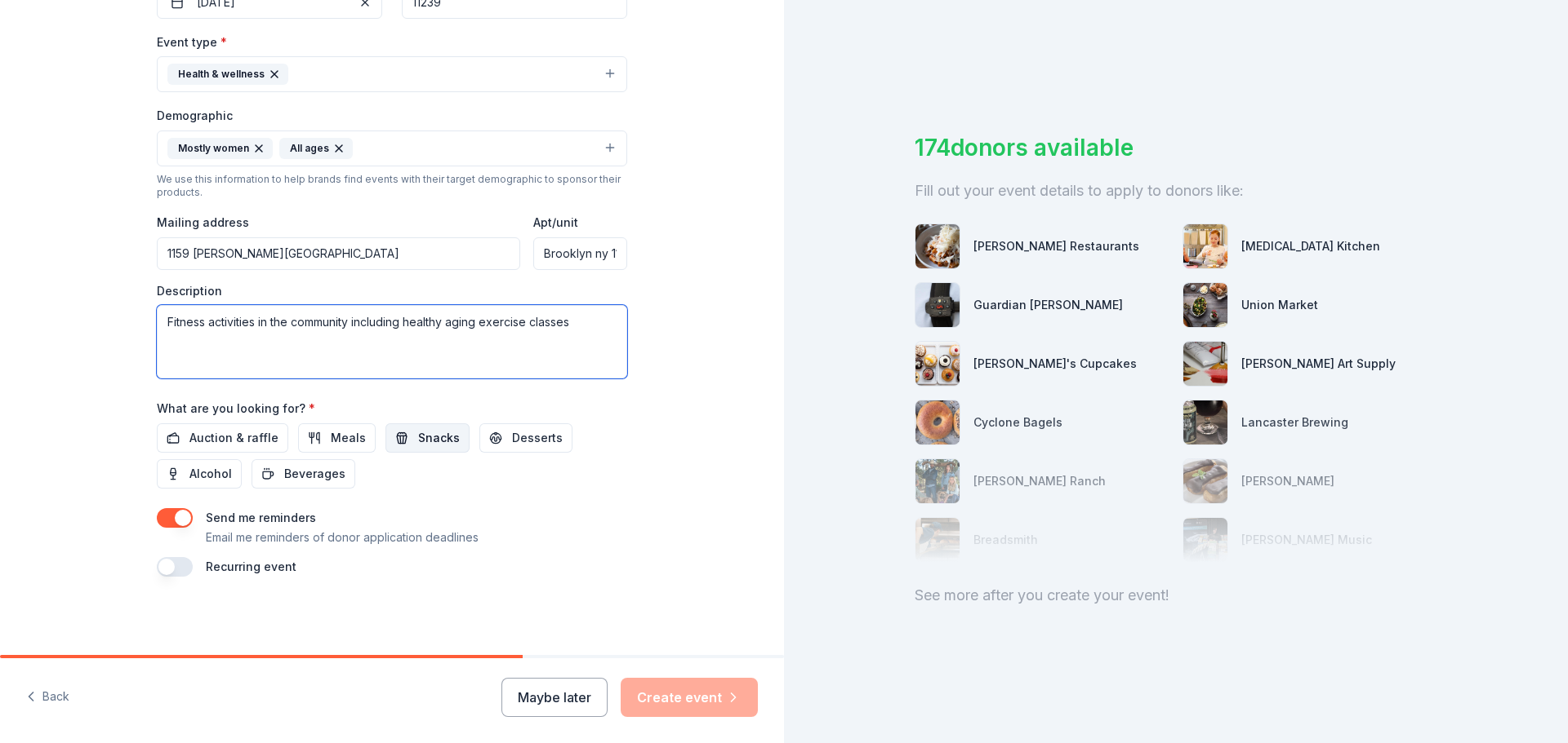
type textarea "Fitness activities in the community including healthy aging exercise classes"
click at [422, 438] on span "Snacks" at bounding box center [438, 438] width 41 height 19
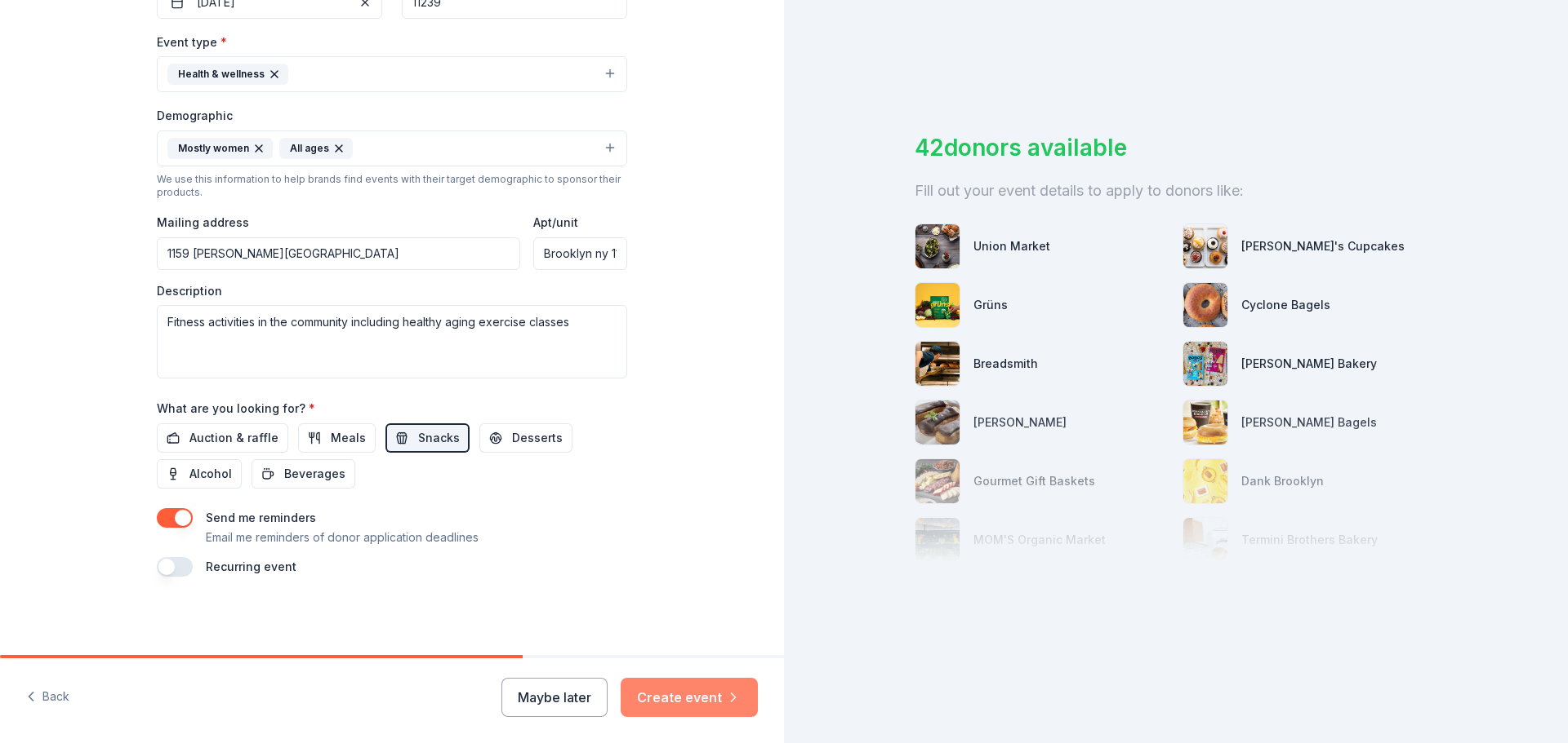
click at [668, 693] on button "Create event" at bounding box center [689, 698] width 137 height 40
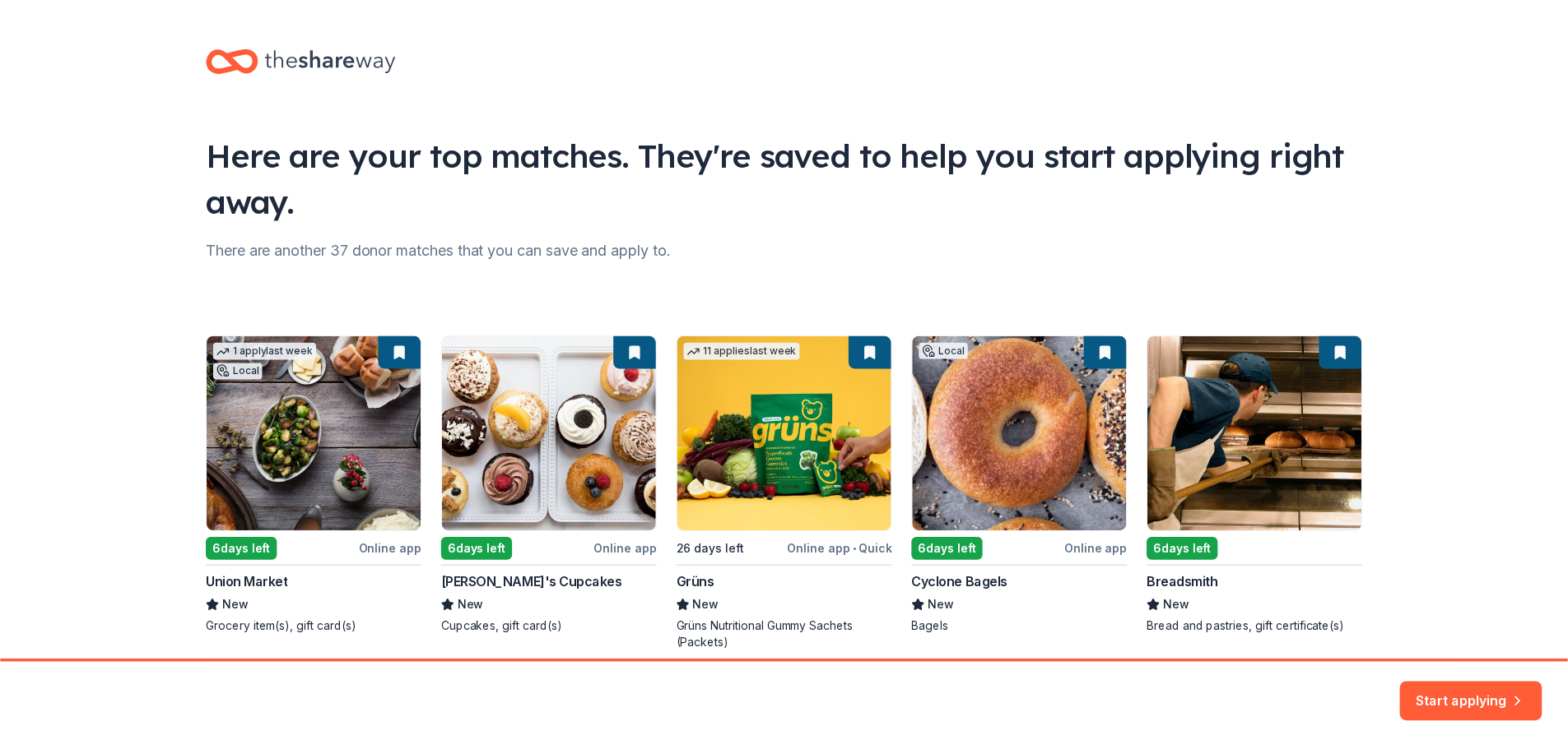
scroll to position [71, 0]
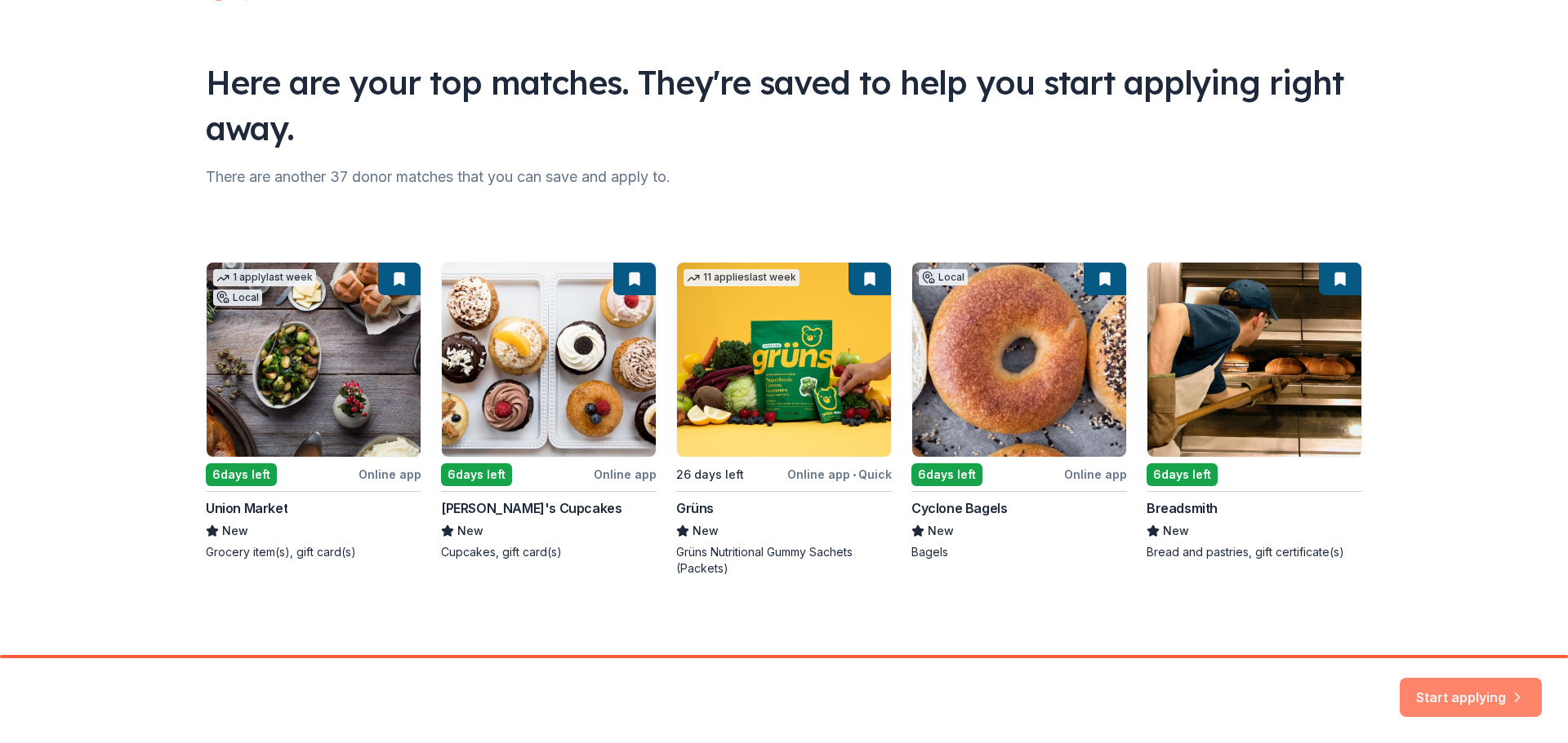
click at [1499, 692] on button "Start applying" at bounding box center [1470, 687] width 142 height 40
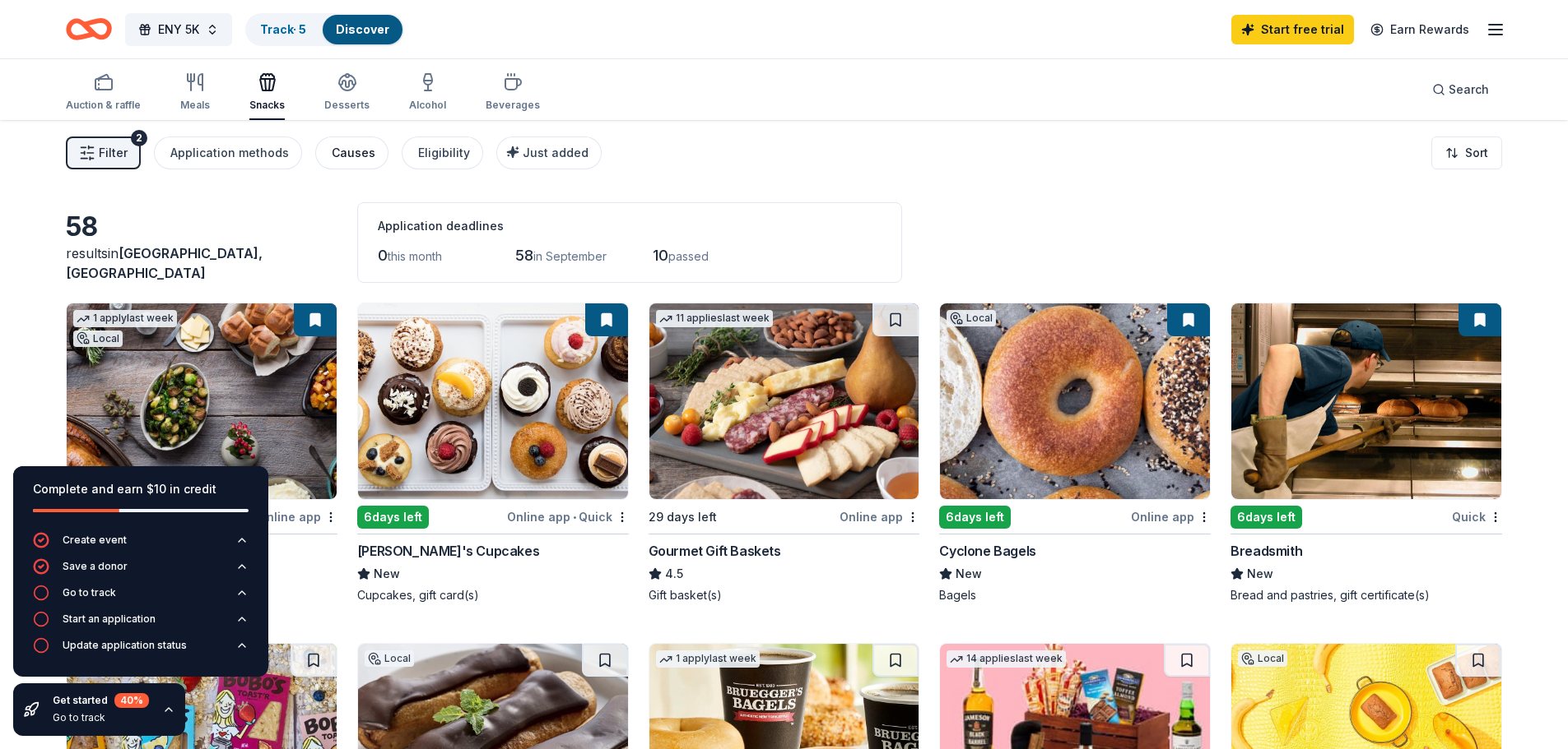
click at [345, 149] on div "Causes" at bounding box center [353, 153] width 44 height 19
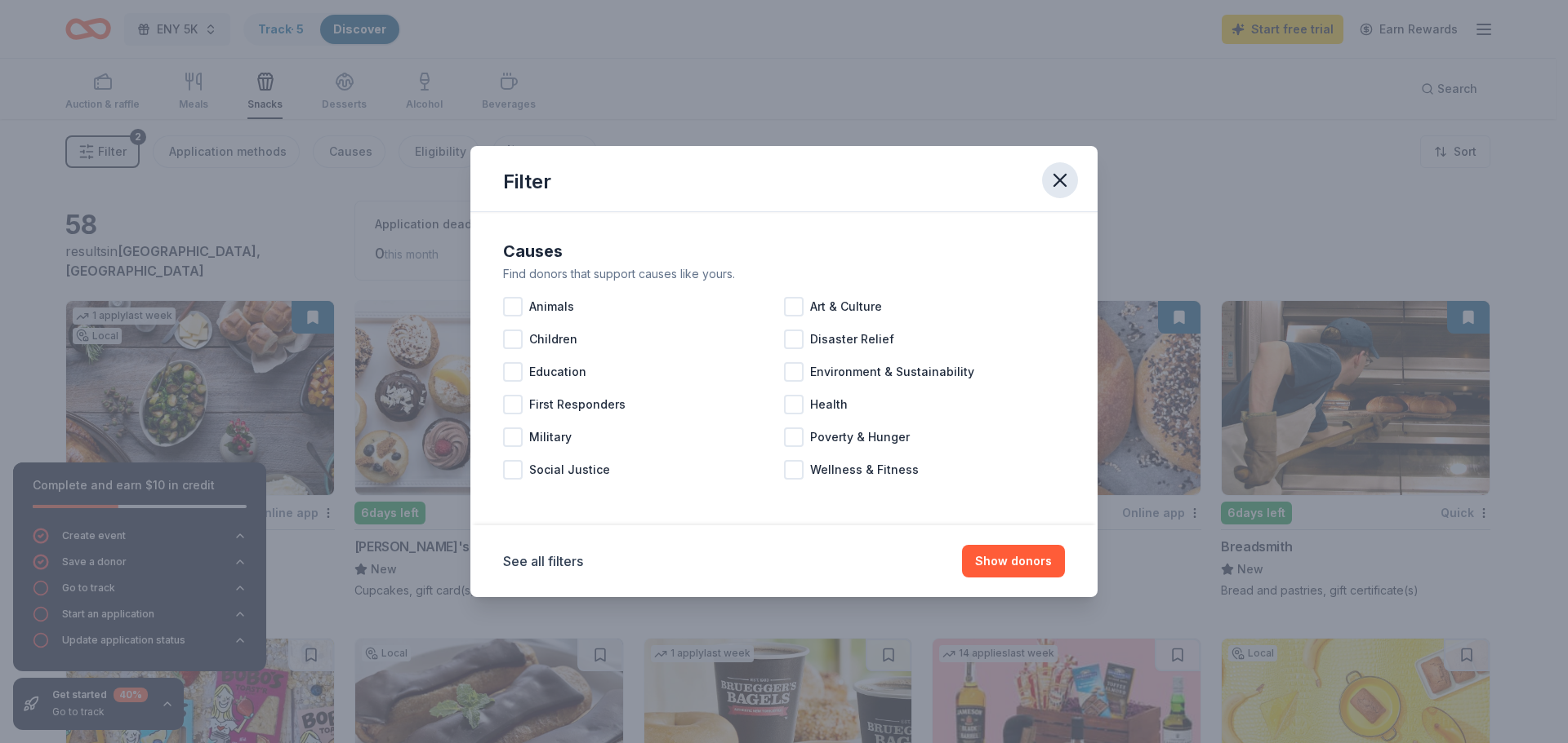
click at [1068, 180] on icon "button" at bounding box center [1060, 180] width 23 height 23
